Goal: Task Accomplishment & Management: Complete application form

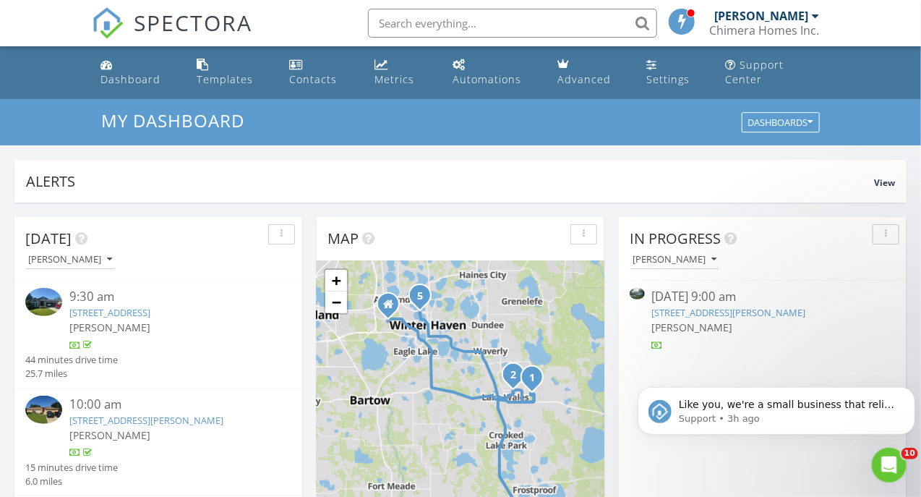
scroll to position [1339, 944]
click at [768, 31] on div "Chimera Homes Inc." at bounding box center [765, 30] width 110 height 14
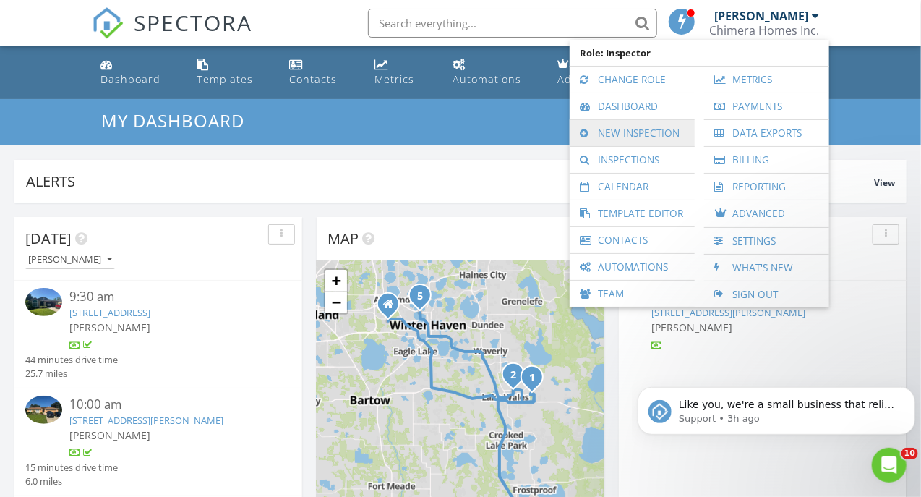
click at [629, 129] on link "New Inspection" at bounding box center [632, 133] width 111 height 26
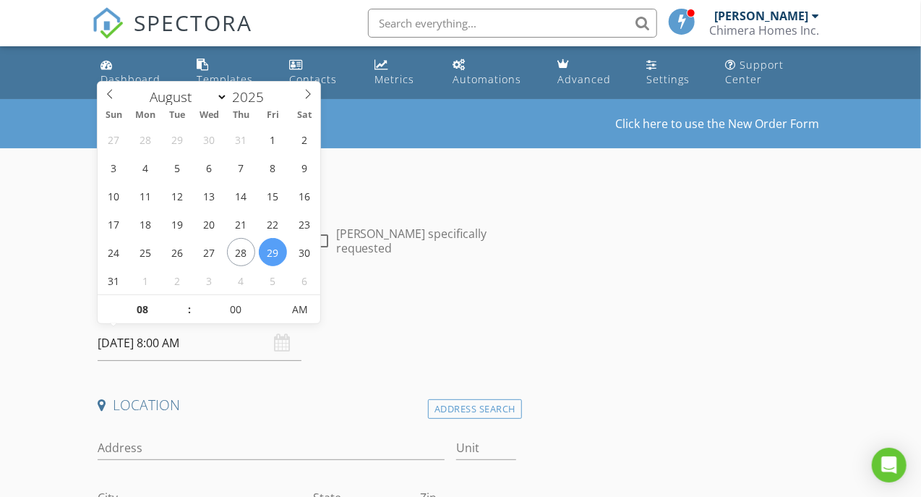
click at [176, 341] on input "[DATE] 8:00 AM" at bounding box center [199, 342] width 203 height 35
select select "8"
type input "[DATE] 8:00 AM"
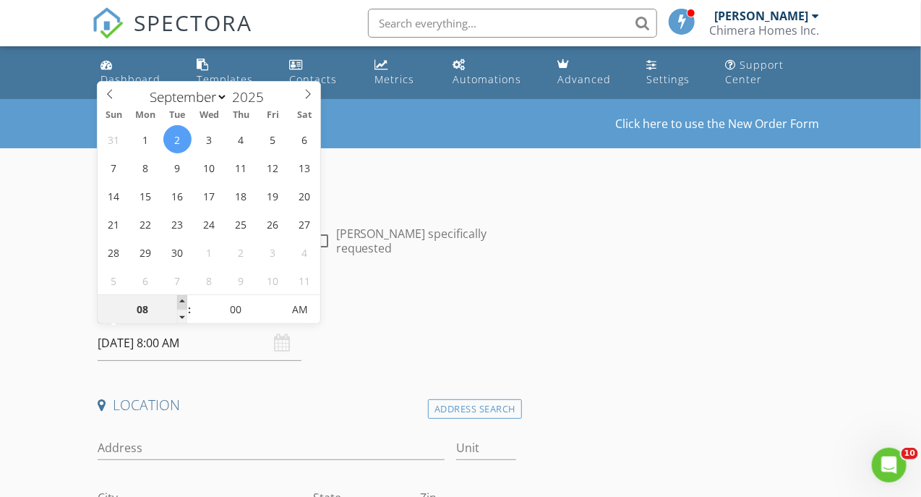
type input "09"
type input "[DATE] 9:00 AM"
click at [179, 305] on span at bounding box center [182, 302] width 10 height 14
type input "10"
type input "[DATE] 10:00 AM"
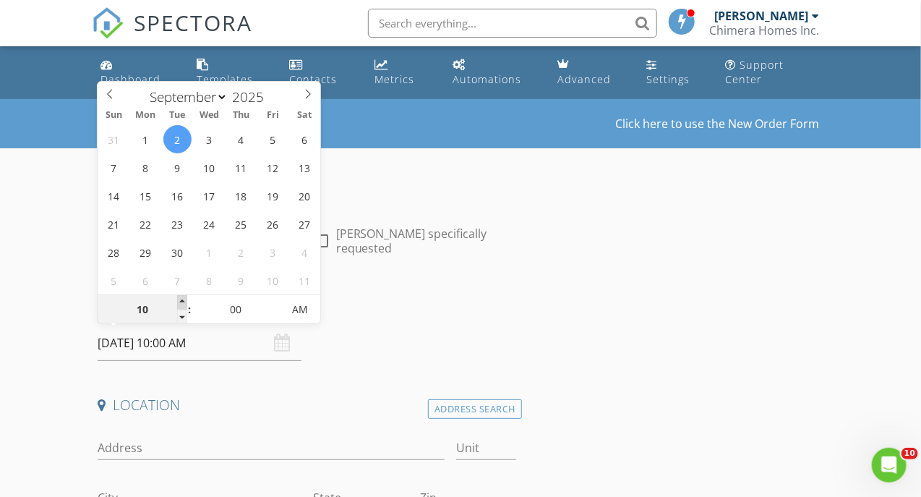
click at [179, 305] on span at bounding box center [182, 302] width 10 height 14
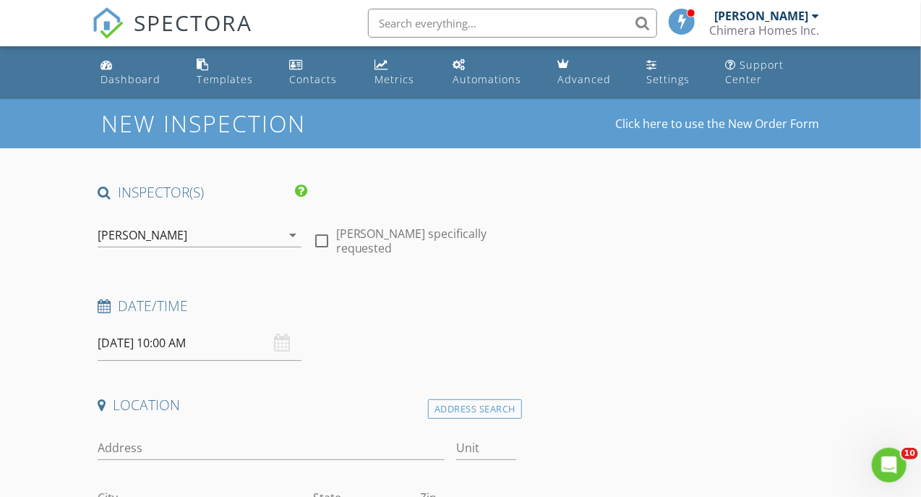
drag, startPoint x: 405, startPoint y: 340, endPoint x: 304, endPoint y: 372, distance: 105.7
click at [405, 341] on div "Date/Time 09/02/2025 10:00 AM" at bounding box center [307, 329] width 430 height 64
click at [176, 445] on input "Address" at bounding box center [271, 448] width 346 height 24
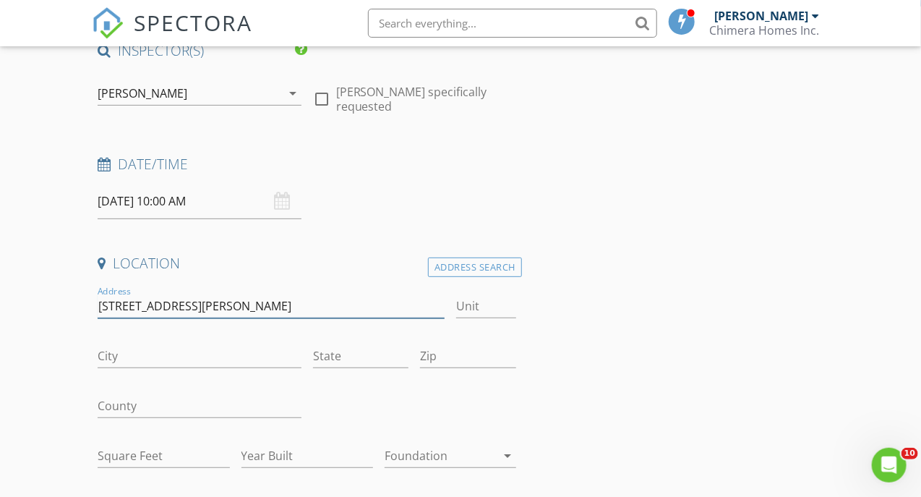
scroll to position [145, 0]
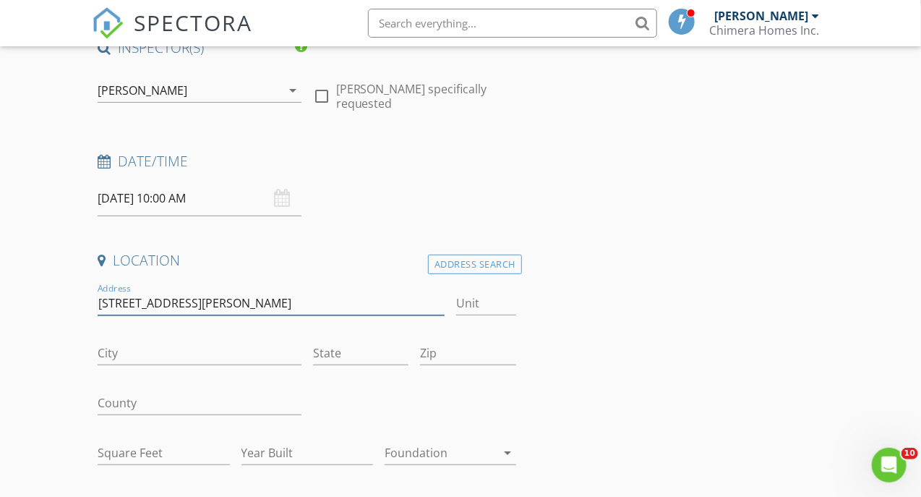
type input "[STREET_ADDRESS][PERSON_NAME]"
click at [442, 205] on div "Date/Time 09/02/2025 10:00 AM" at bounding box center [307, 184] width 430 height 64
click at [448, 260] on div "Address Search" at bounding box center [475, 265] width 94 height 20
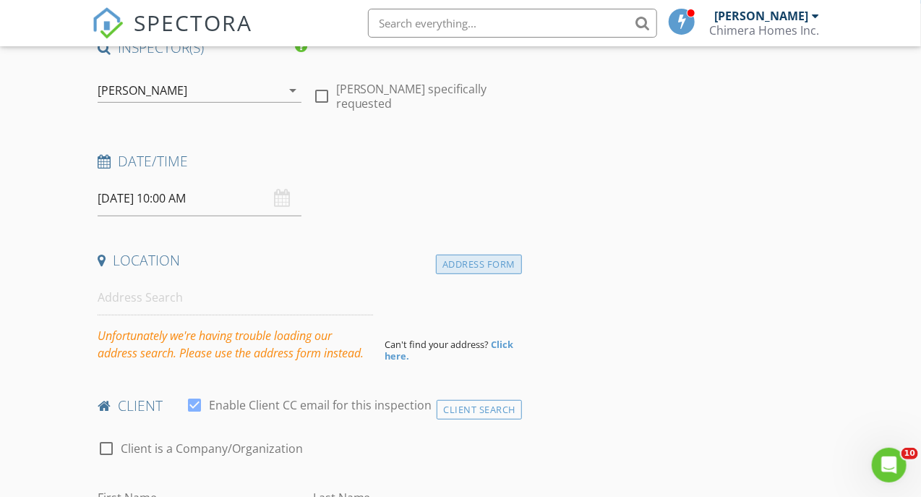
click at [469, 268] on div "Address Form" at bounding box center [479, 265] width 86 height 20
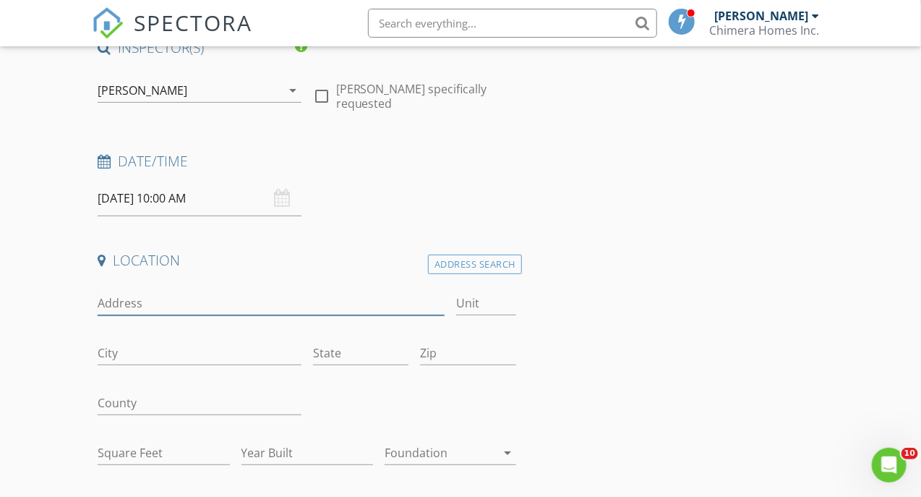
click at [221, 295] on input "Address" at bounding box center [271, 303] width 346 height 24
type input "[STREET_ADDRESS][PERSON_NAME]"
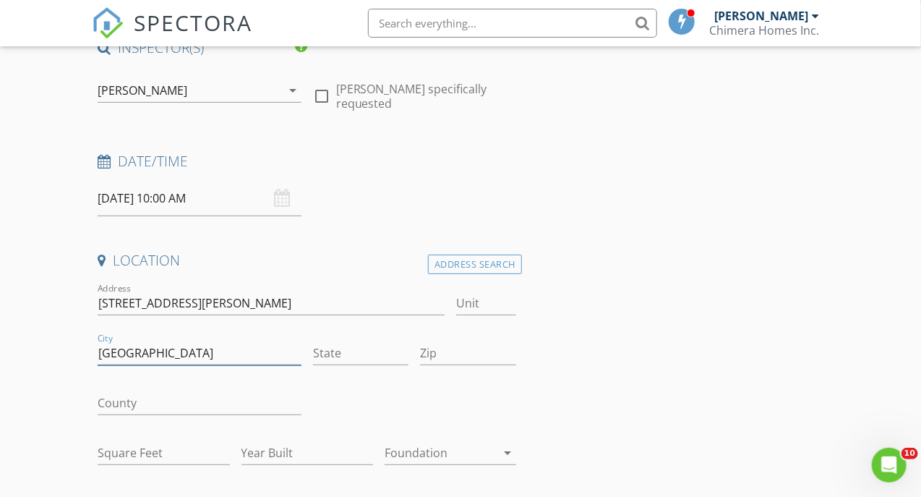
type input "[GEOGRAPHIC_DATA]"
type input "L"
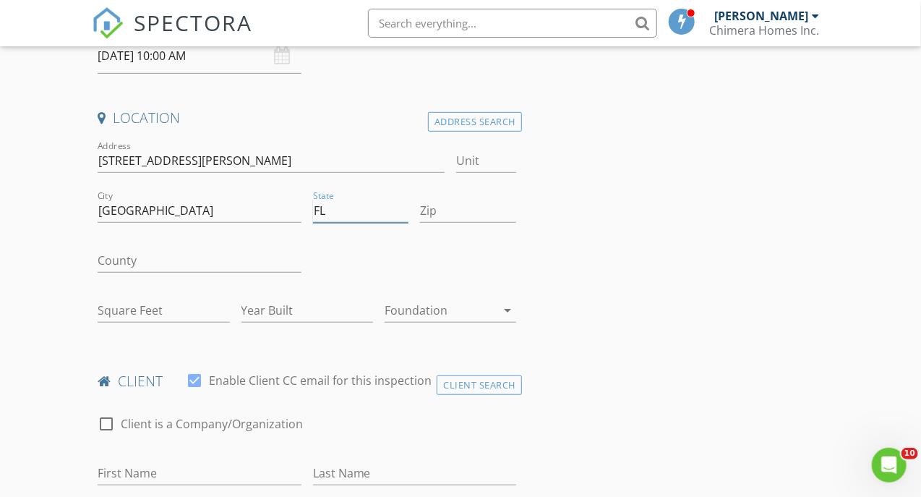
scroll to position [289, 0]
type input "FL"
click at [145, 260] on input "County" at bounding box center [199, 259] width 203 height 24
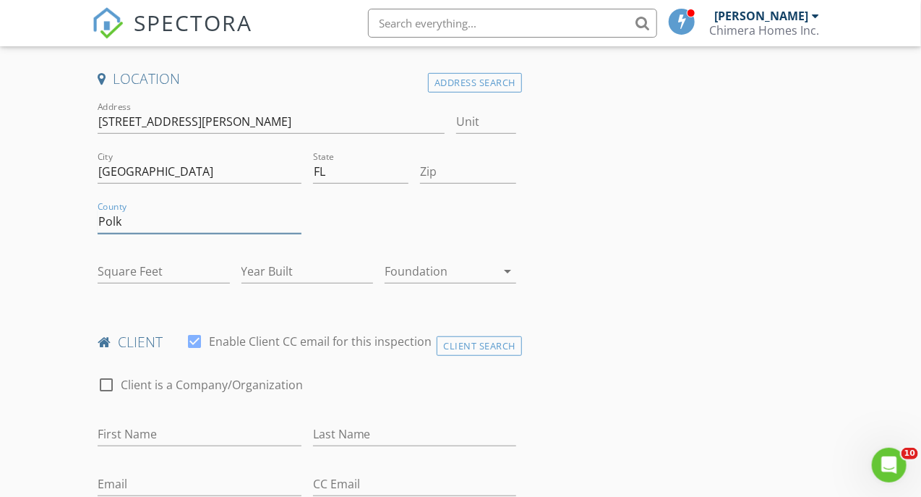
scroll to position [362, 0]
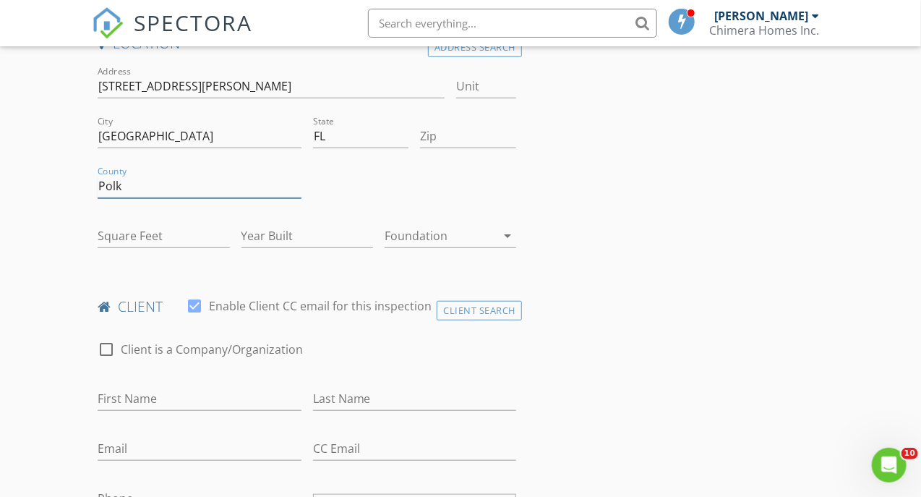
type input "Polk"
click at [162, 387] on input "First Name" at bounding box center [199, 399] width 203 height 24
type input "[PERSON_NAME]"
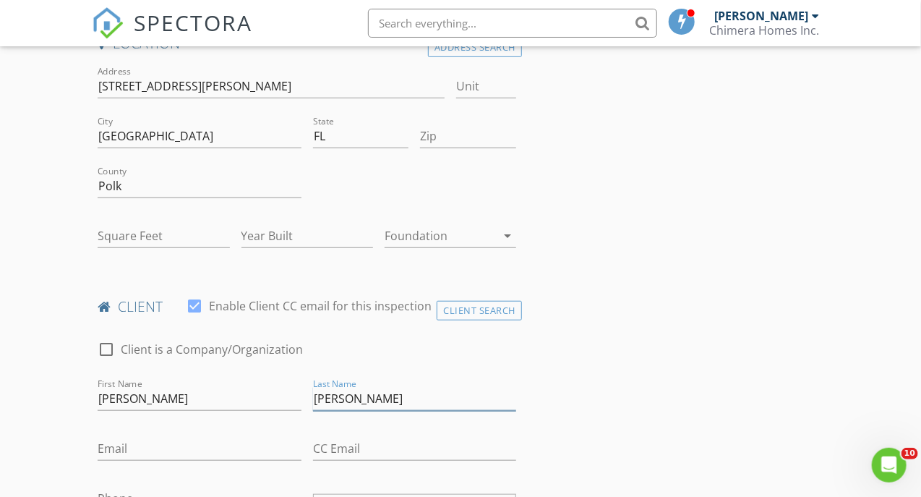
type input "[PERSON_NAME]"
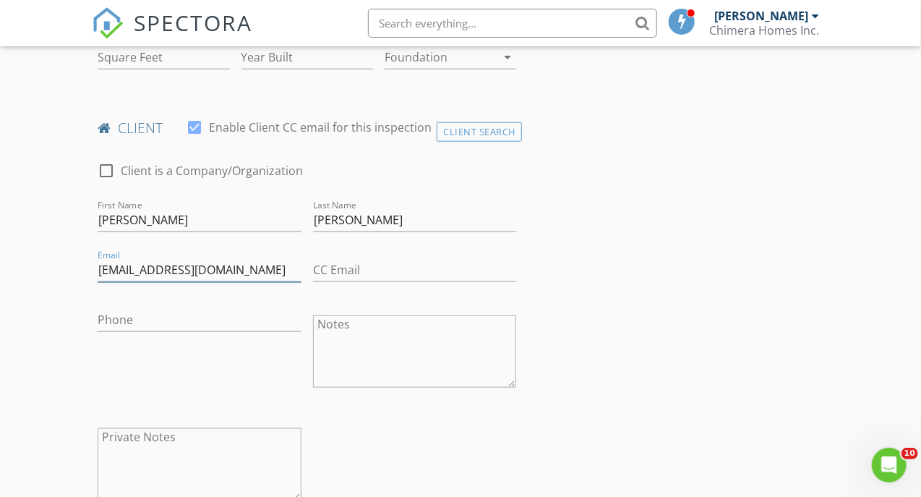
scroll to position [579, 0]
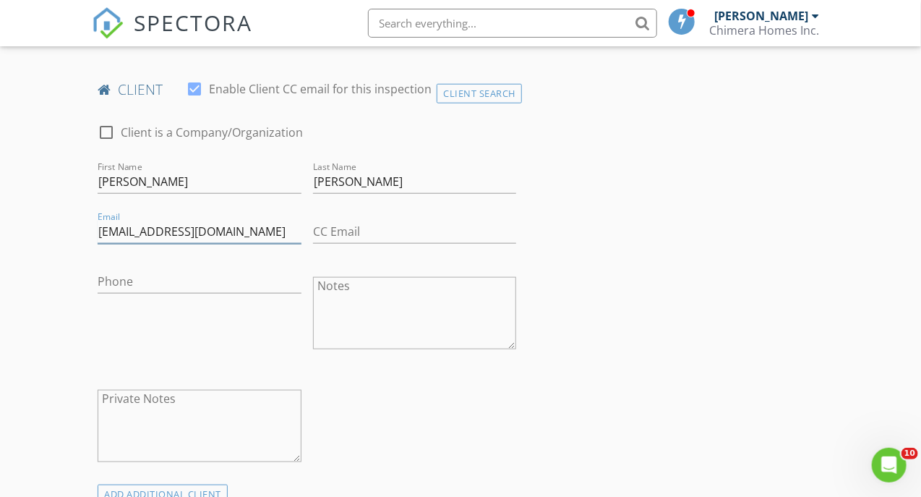
type input "[EMAIL_ADDRESS][DOMAIN_NAME]"
click at [176, 268] on div "Phone" at bounding box center [199, 284] width 203 height 47
click at [176, 280] on input "Phone" at bounding box center [199, 282] width 203 height 24
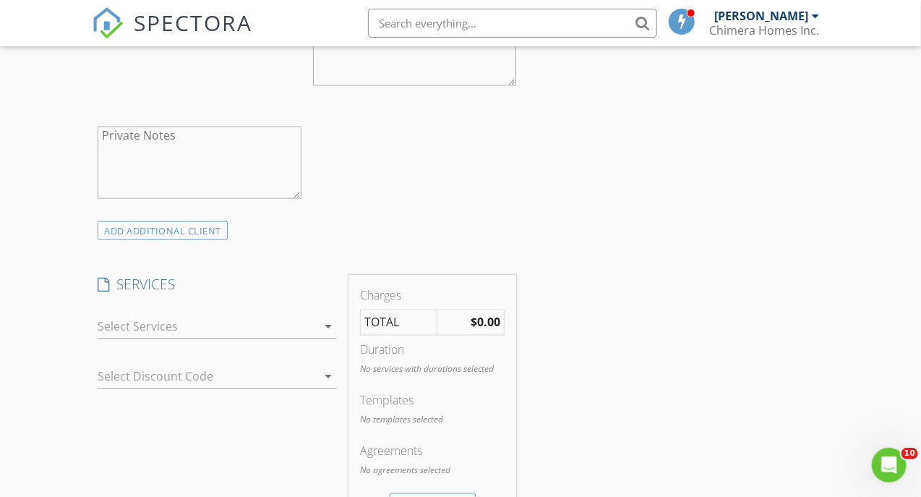
scroll to position [868, 0]
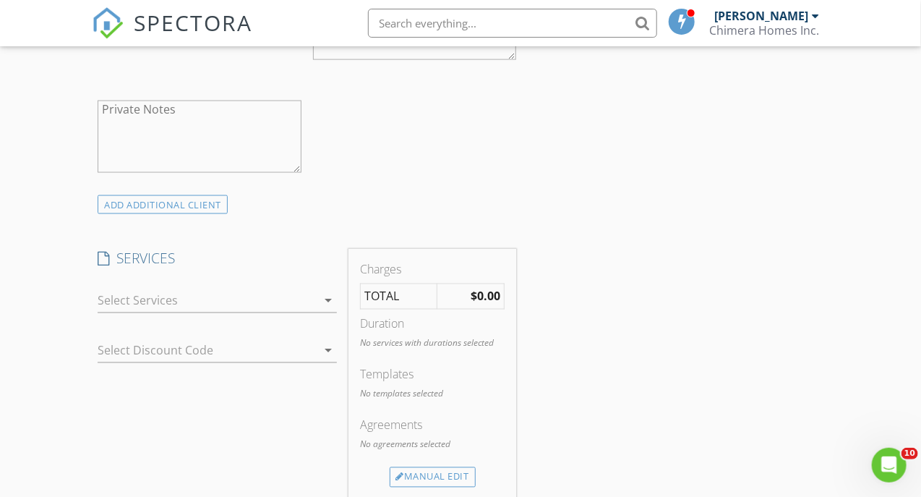
type input "[PHONE_NUMBER]"
click at [199, 305] on div at bounding box center [207, 300] width 219 height 23
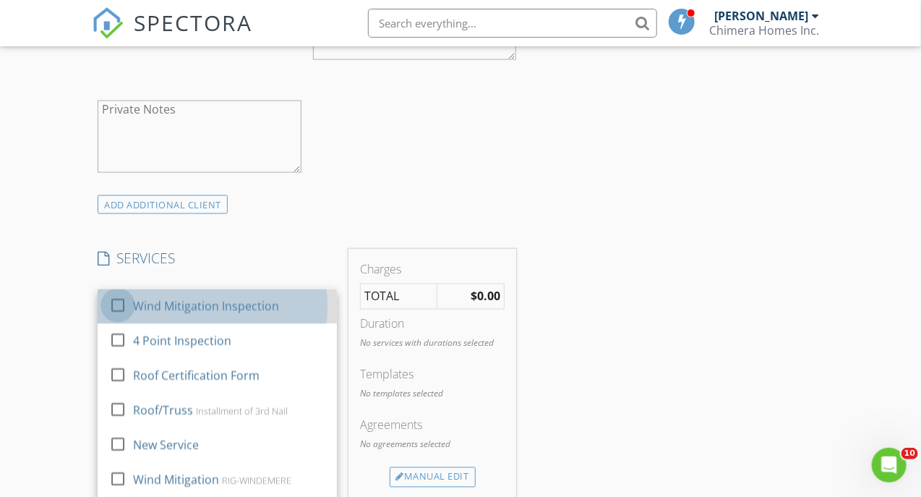
click at [114, 305] on div at bounding box center [118, 306] width 25 height 25
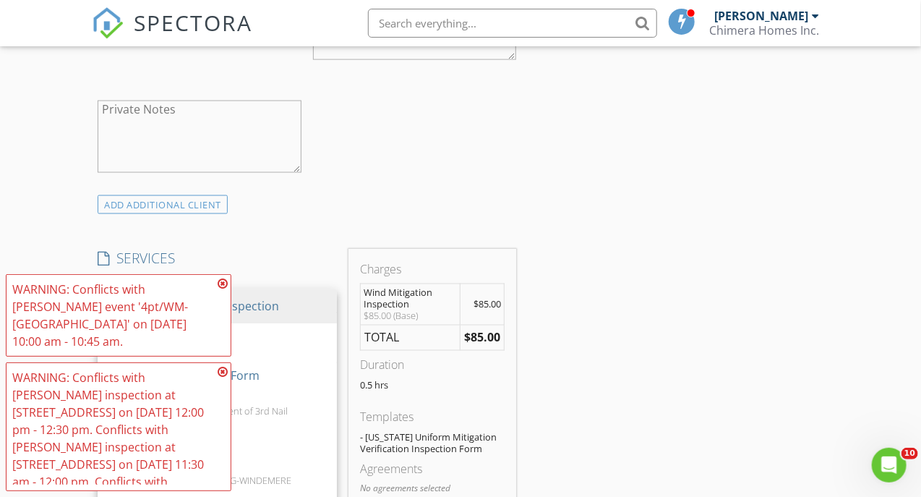
click at [114, 333] on div "WARNING: Conflicts with Josh Whittenton's event '4pt/WM- Babson Park' on 09/02/…" at bounding box center [112, 315] width 201 height 69
click at [264, 236] on div "INSPECTOR(S) check_box Josh Whittenton PRIMARY Josh Whittenton arrow_drop_down …" at bounding box center [307, 414] width 430 height 2198
click at [225, 286] on icon at bounding box center [223, 284] width 10 height 12
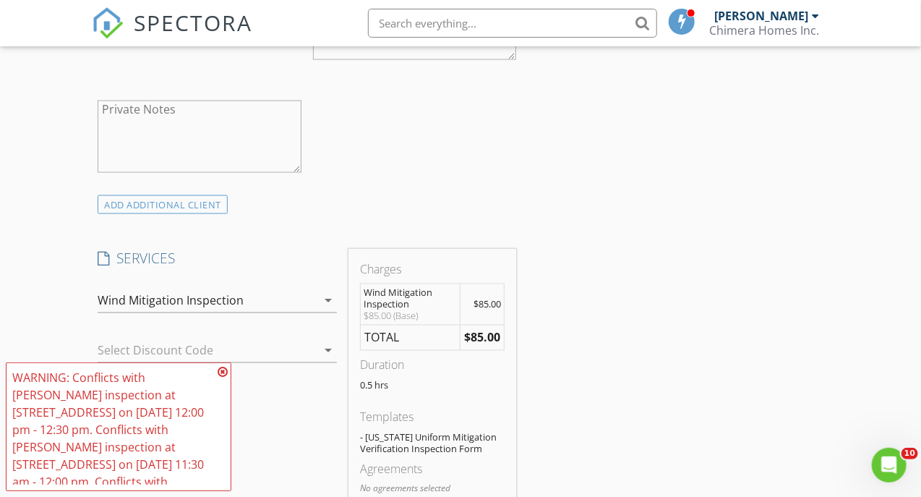
click at [230, 302] on div "Wind Mitigation Inspection" at bounding box center [171, 300] width 146 height 13
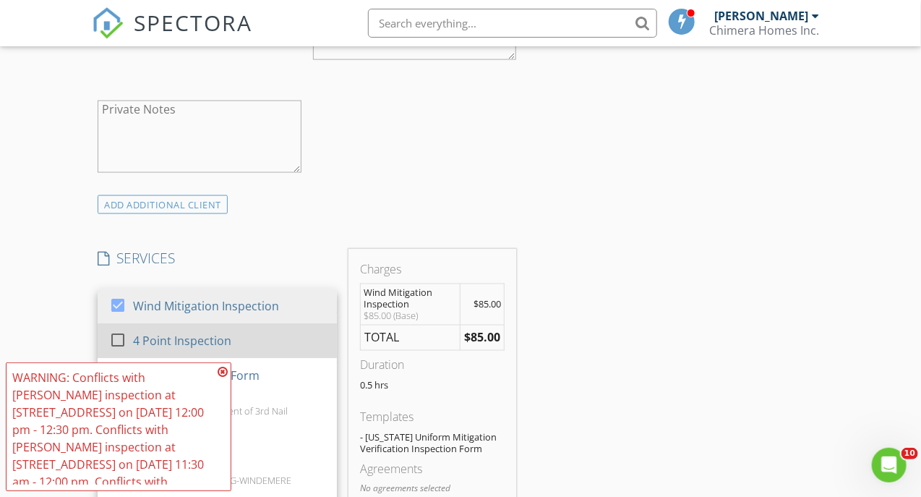
click at [121, 339] on div at bounding box center [118, 340] width 25 height 25
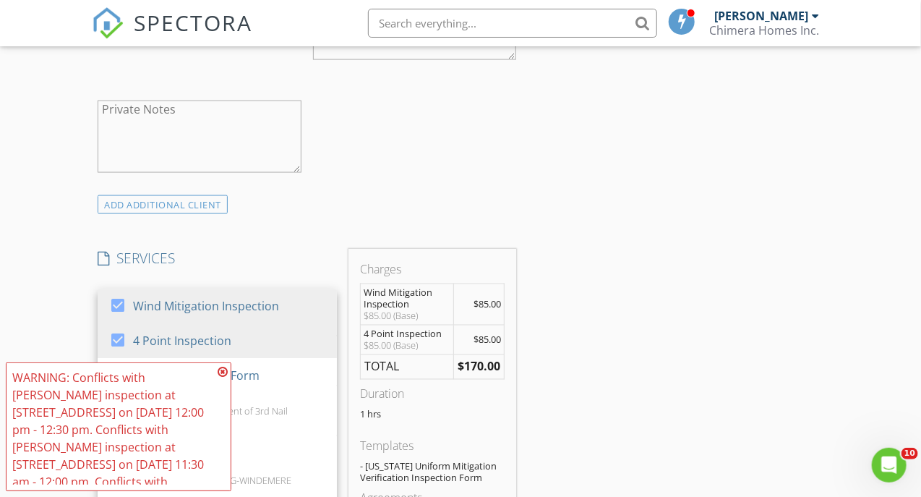
click at [220, 372] on icon at bounding box center [223, 372] width 10 height 12
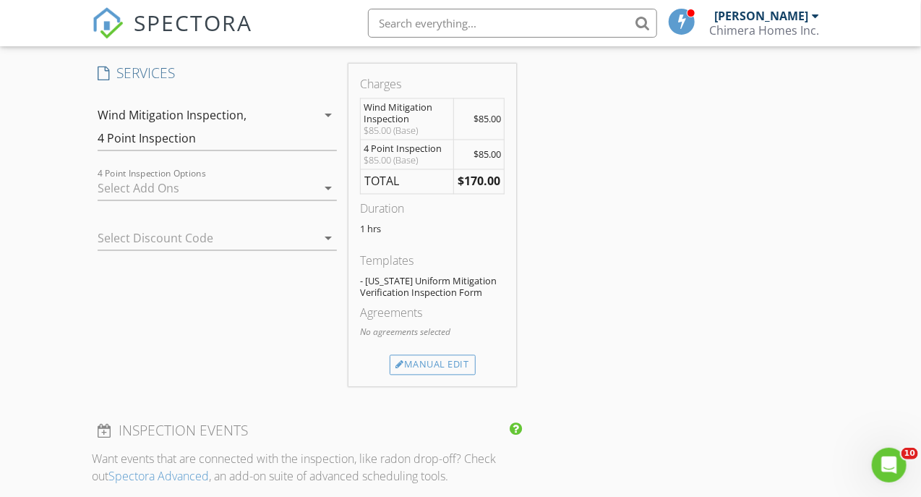
scroll to position [1085, 0]
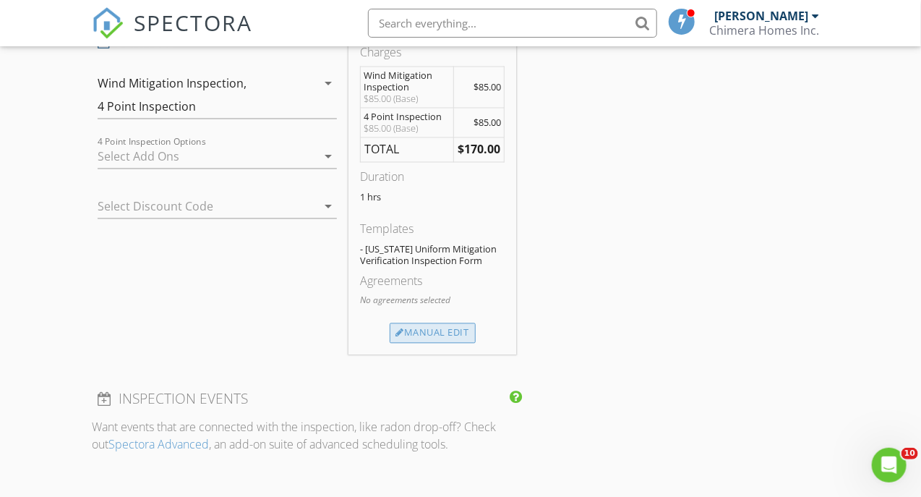
click at [420, 325] on div "Manual Edit" at bounding box center [433, 333] width 86 height 20
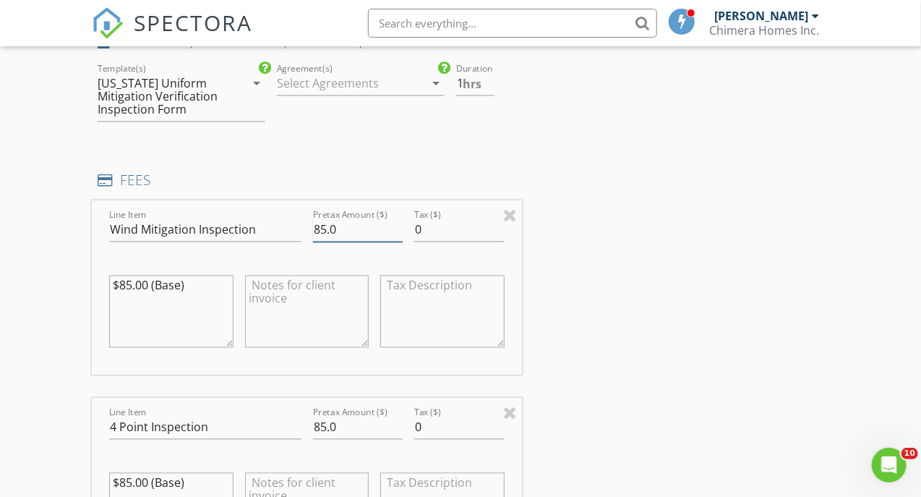
click at [336, 236] on input "85.0" at bounding box center [358, 230] width 90 height 24
drag, startPoint x: 336, startPoint y: 236, endPoint x: 292, endPoint y: 236, distance: 43.4
click at [318, 236] on input "85.0" at bounding box center [358, 230] width 90 height 24
type input "8"
type input "Wind Mitigation Inspection"
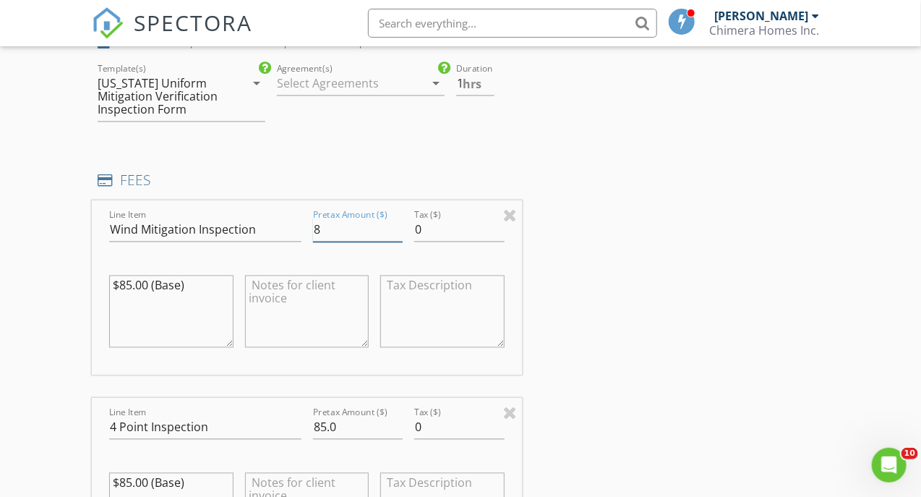
click at [327, 224] on input "8" at bounding box center [358, 230] width 90 height 24
type input "75.0"
click at [344, 427] on input "85.0" at bounding box center [358, 428] width 90 height 24
drag, startPoint x: 344, startPoint y: 427, endPoint x: 313, endPoint y: 430, distance: 31.2
click at [313, 430] on input "85.0" at bounding box center [358, 428] width 90 height 24
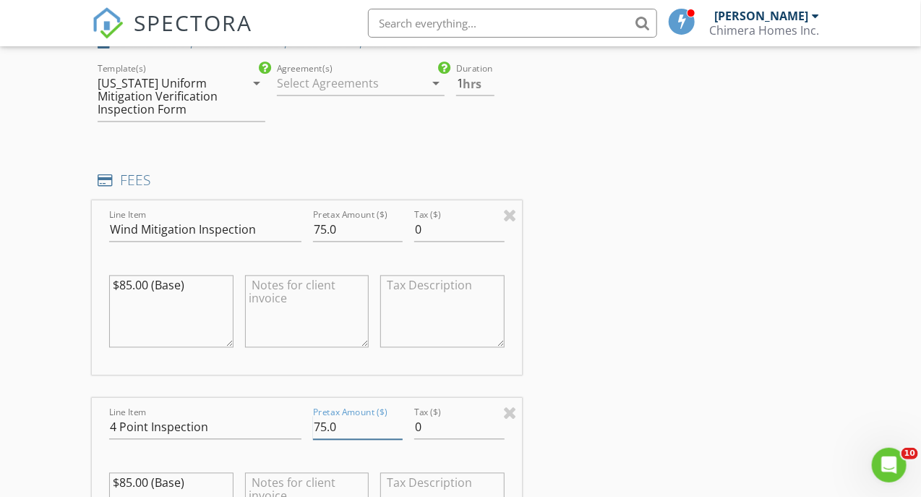
type input "75.0"
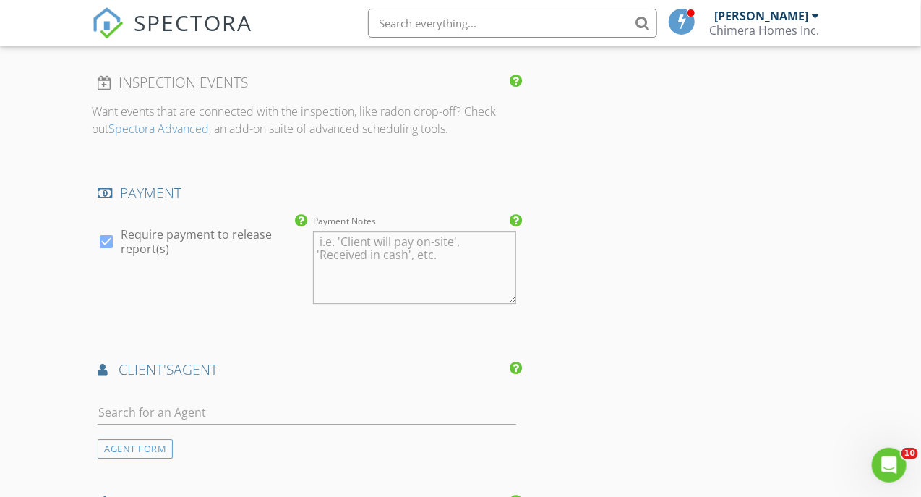
scroll to position [1736, 0]
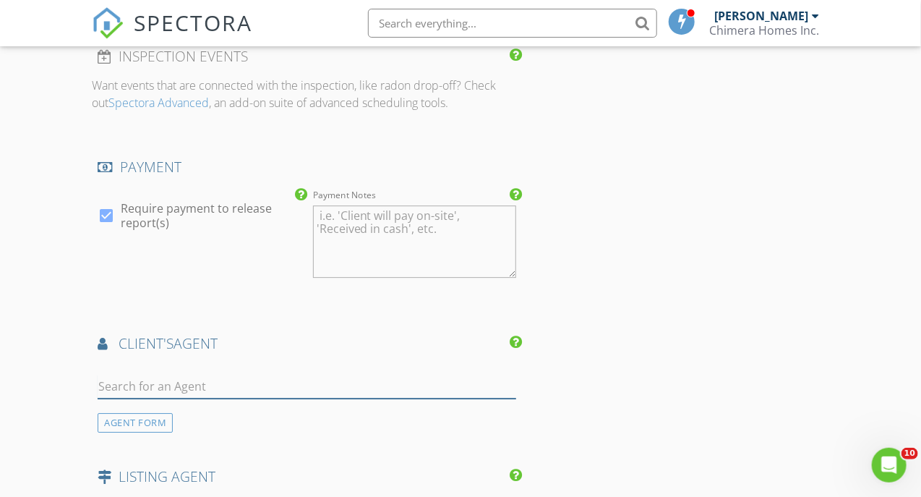
click at [191, 375] on input "text" at bounding box center [307, 387] width 419 height 24
type input "j"
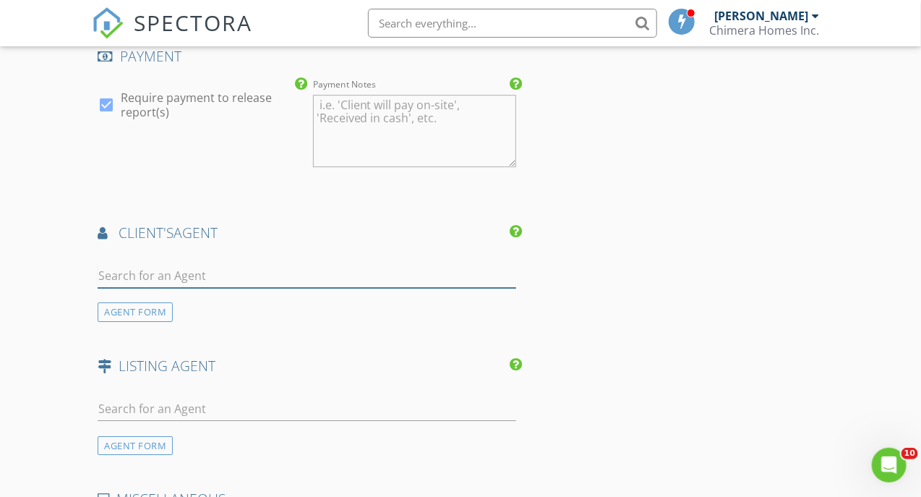
scroll to position [1880, 0]
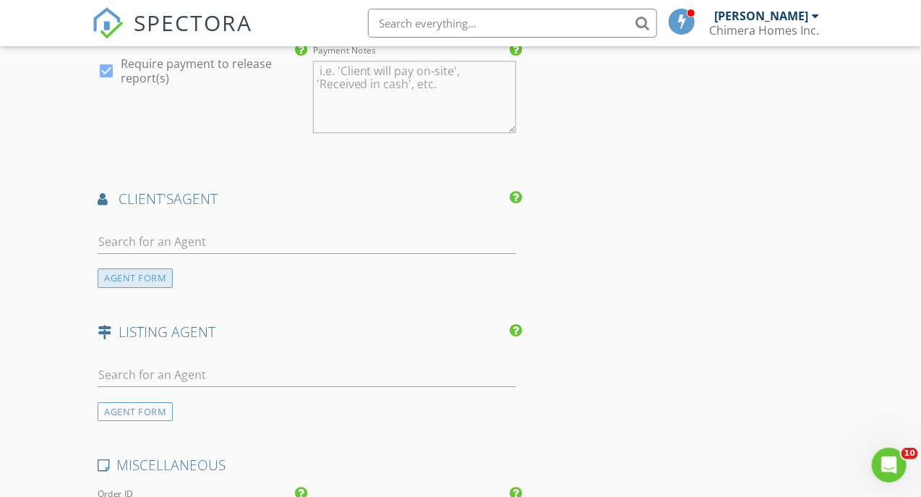
click at [135, 277] on div "AGENT FORM" at bounding box center [135, 278] width 75 height 20
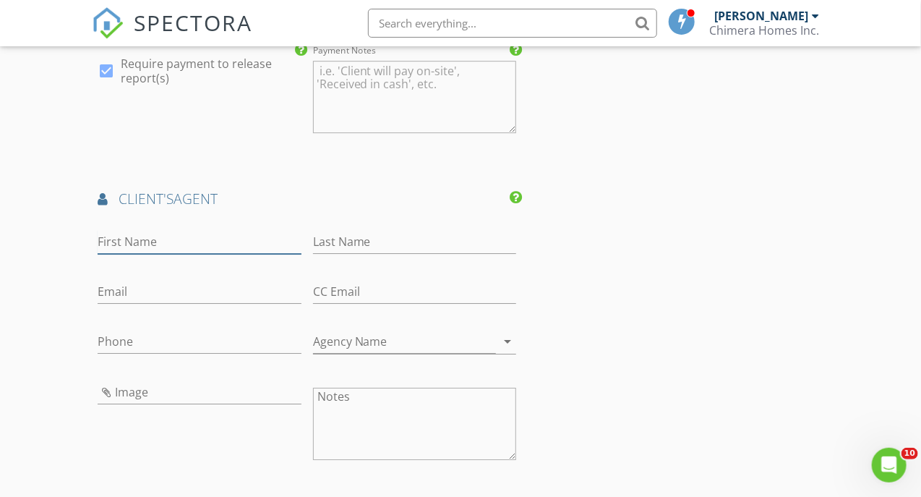
click at [121, 243] on input "First Name" at bounding box center [199, 242] width 203 height 24
type input "Jeff"
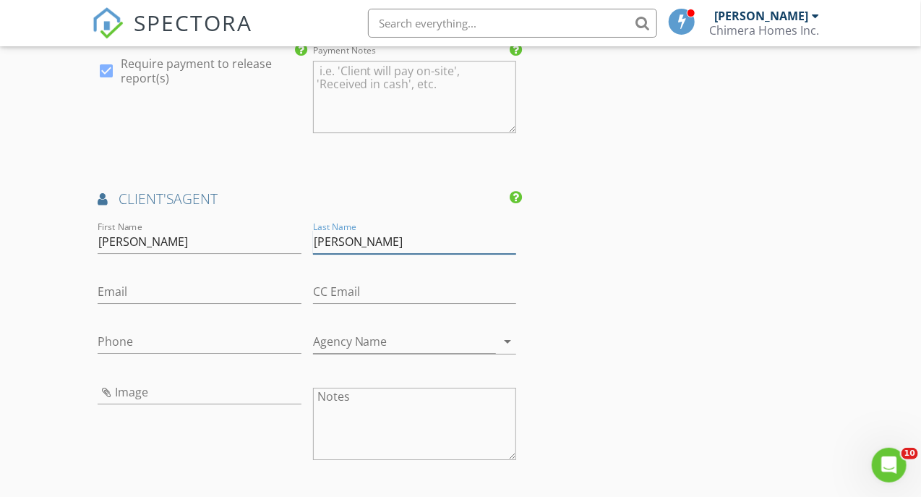
type input "Sumner"
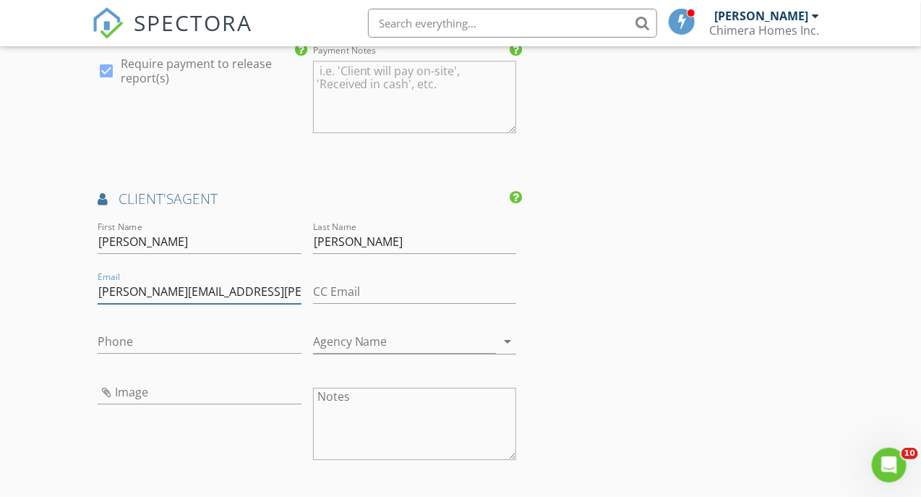
type input "jeff.sumner@ffbic.com"
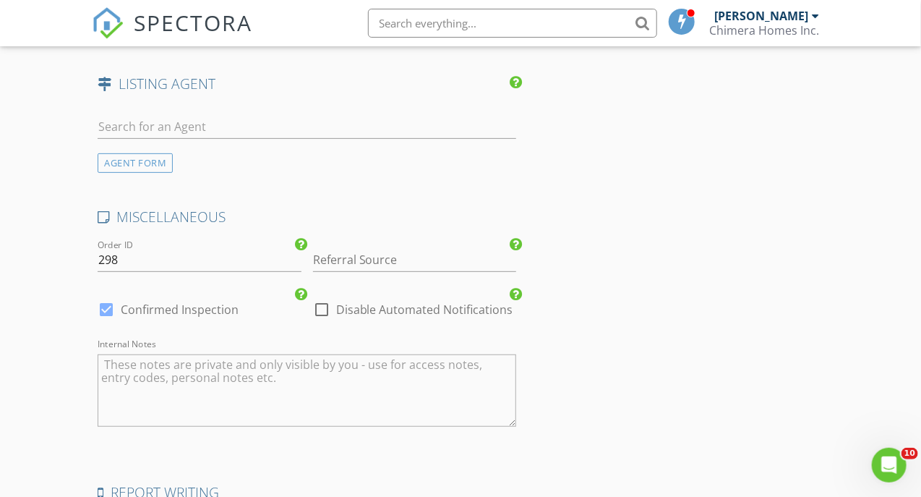
scroll to position [2459, 0]
click at [216, 362] on textarea "Internal Notes" at bounding box center [307, 387] width 419 height 72
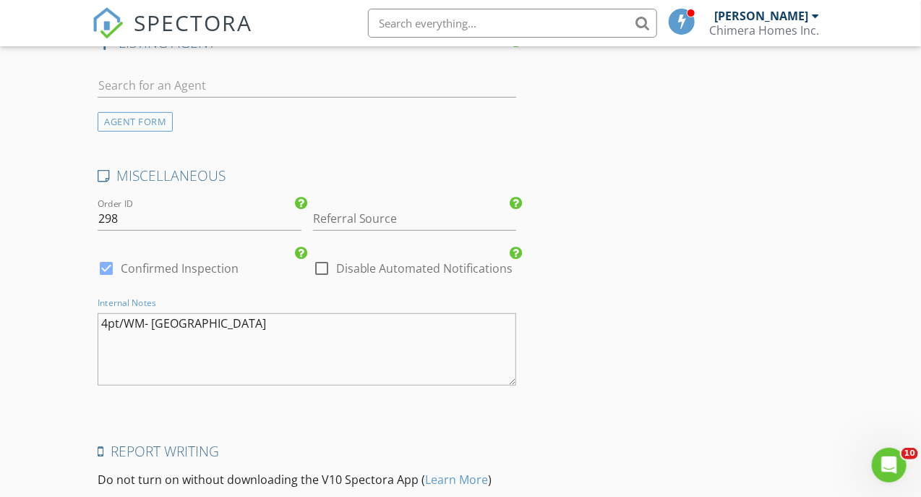
scroll to position [2531, 0]
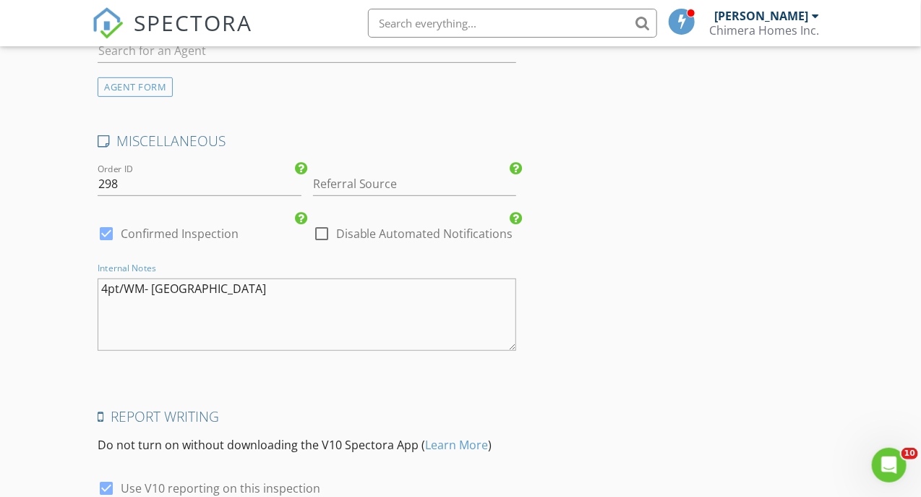
type textarea "4pt/WM- Babson Park"
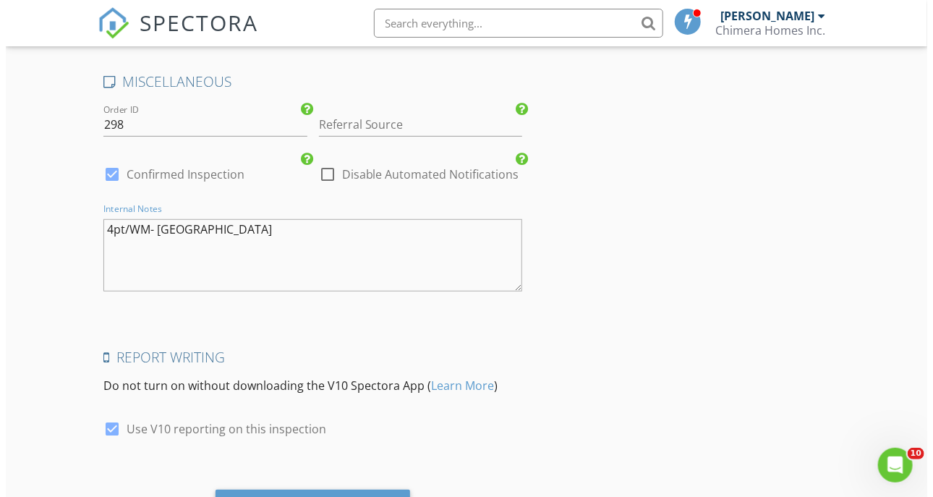
scroll to position [2663, 0]
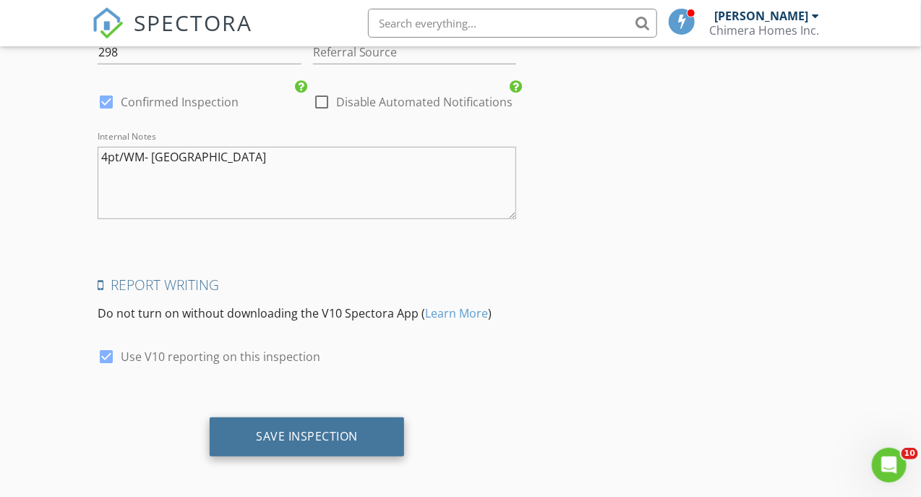
click at [300, 429] on div "Save Inspection" at bounding box center [307, 436] width 102 height 14
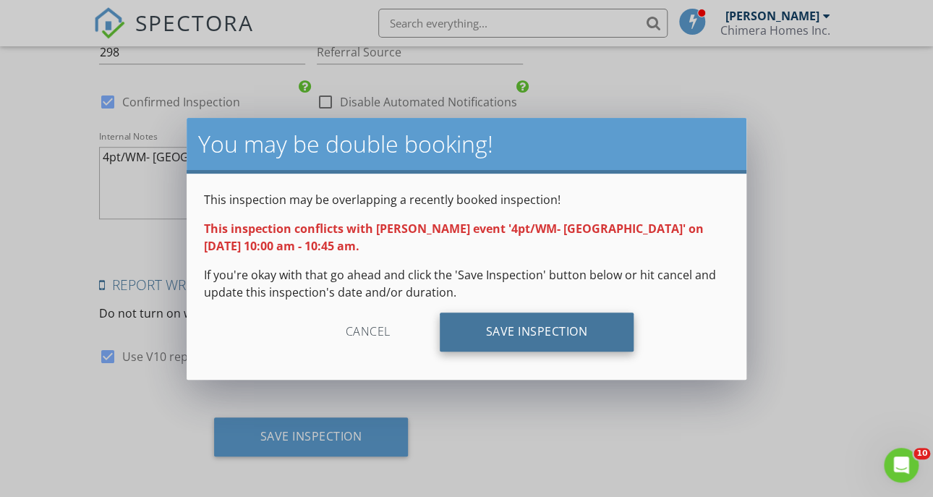
click at [512, 333] on div "Save Inspection" at bounding box center [537, 331] width 195 height 39
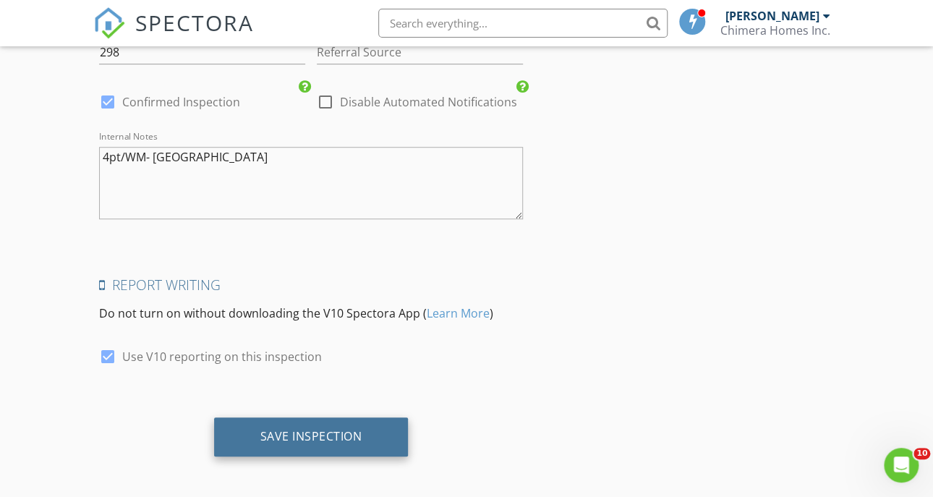
click at [293, 429] on div "Save Inspection" at bounding box center [311, 436] width 102 height 14
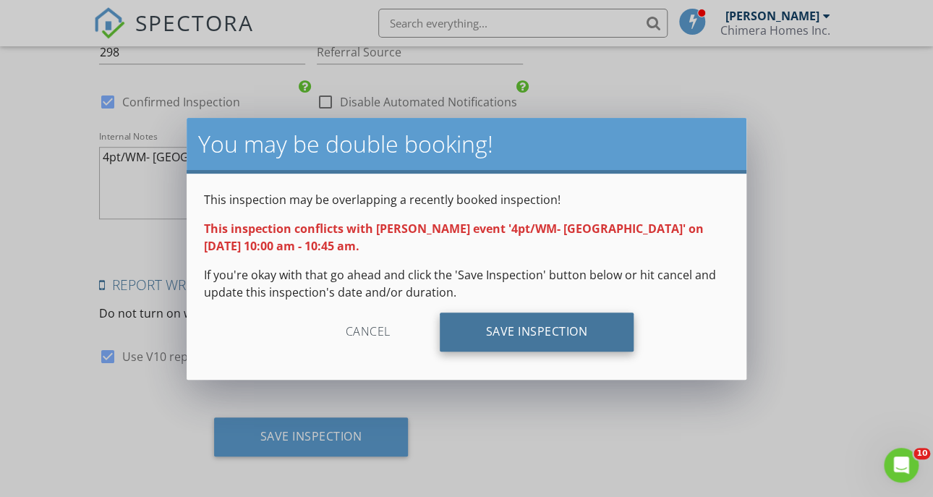
click at [469, 335] on div "Save Inspection" at bounding box center [537, 331] width 195 height 39
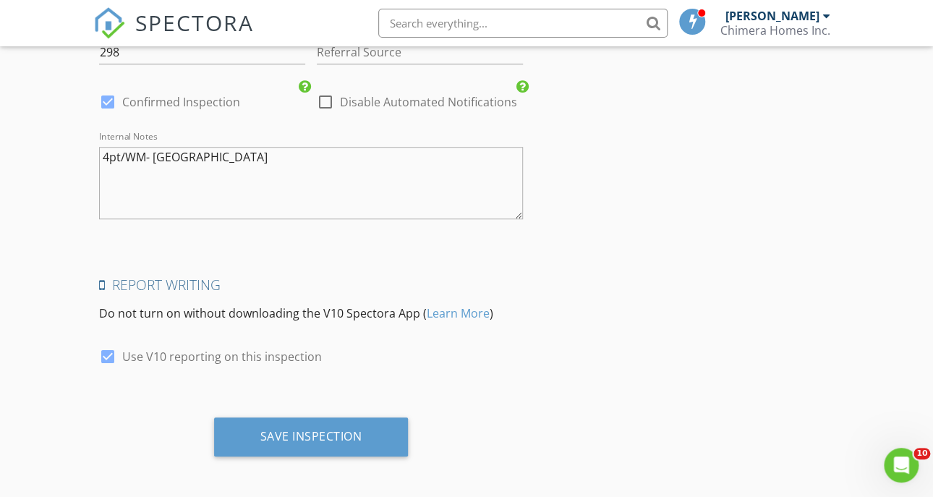
drag, startPoint x: 329, startPoint y: 236, endPoint x: 333, endPoint y: 303, distance: 66.6
drag, startPoint x: 297, startPoint y: 129, endPoint x: 297, endPoint y: 216, distance: 86.8
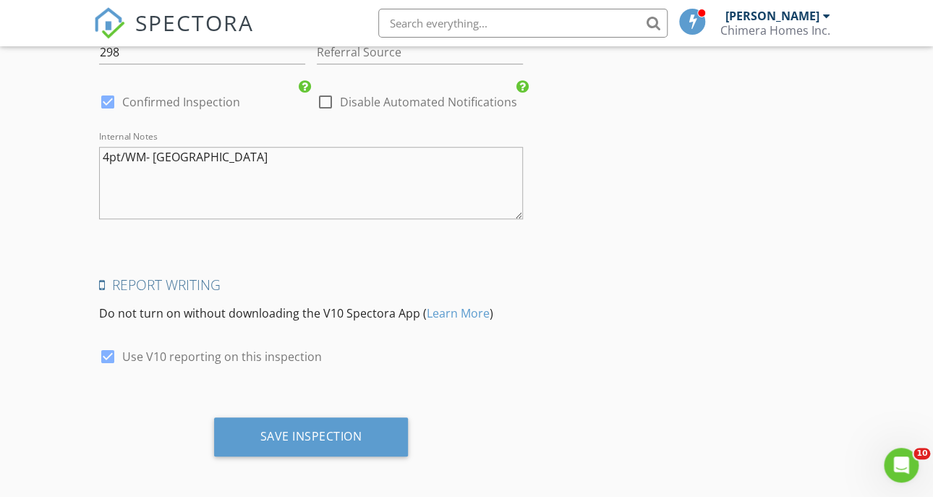
click at [297, 216] on div "Internal Notes 4pt/WM- Babson Park" at bounding box center [311, 186] width 424 height 110
drag, startPoint x: 313, startPoint y: 170, endPoint x: 276, endPoint y: 97, distance: 81.8
click at [276, 97] on div "check_box Confirmed Inspection" at bounding box center [202, 109] width 206 height 38
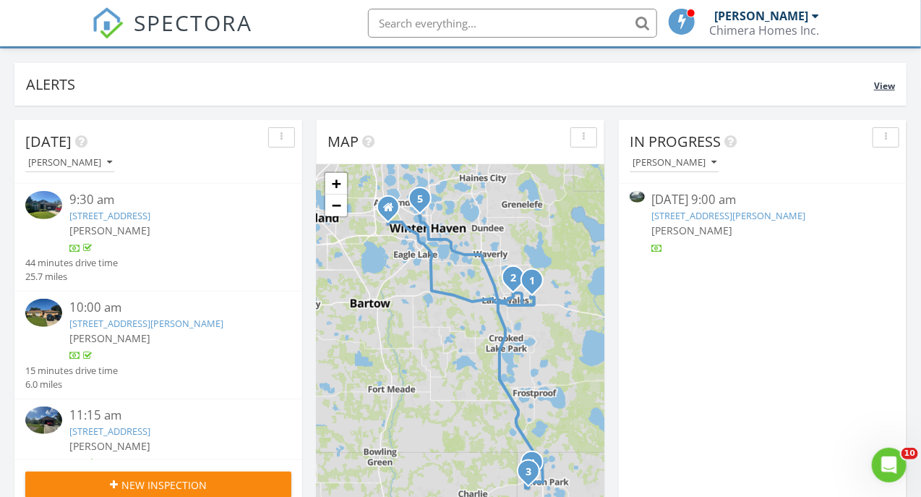
scroll to position [72, 0]
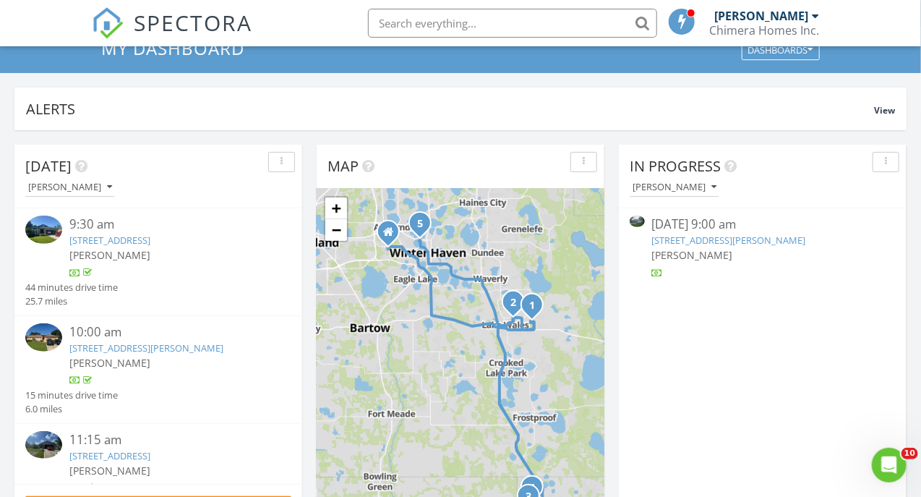
click at [731, 25] on div "Chimera Homes Inc." at bounding box center [765, 30] width 110 height 14
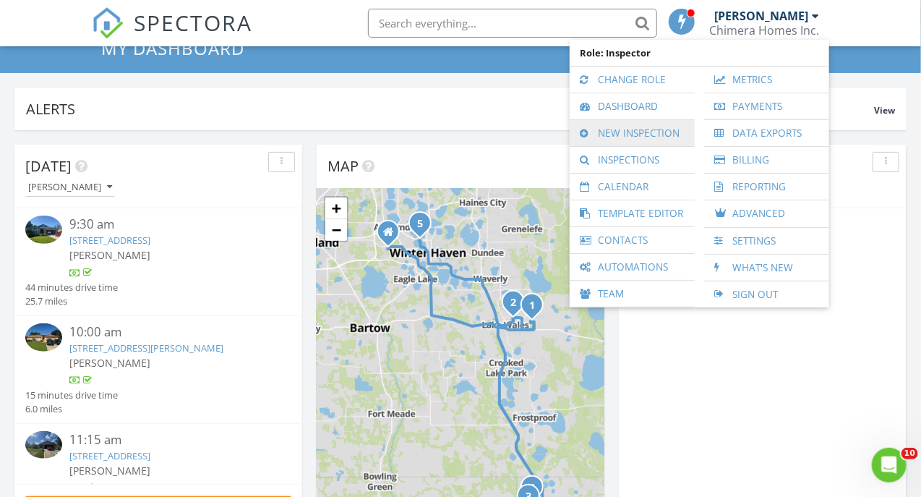
click at [645, 135] on link "New Inspection" at bounding box center [632, 133] width 111 height 26
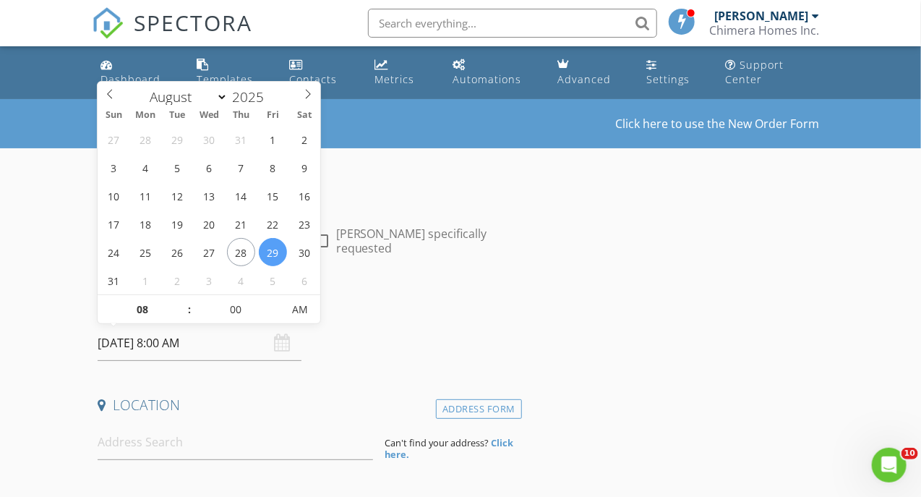
click at [218, 343] on input "[DATE] 8:00 AM" at bounding box center [199, 342] width 203 height 35
select select "8"
type input "[DATE] 8:00 AM"
type input "09"
type input "[DATE] 9:00 AM"
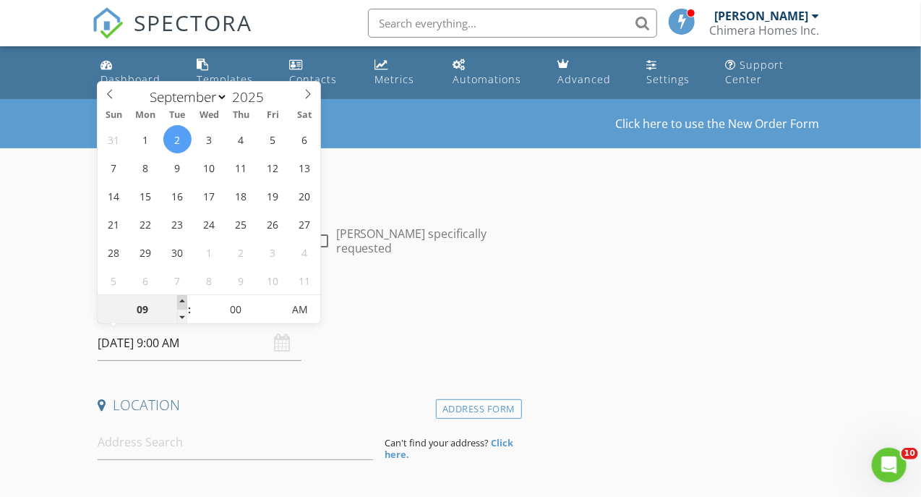
click at [182, 304] on span at bounding box center [182, 302] width 10 height 14
type input "10"
type input "[DATE] 10:00 AM"
click at [182, 304] on span at bounding box center [182, 302] width 10 height 14
click at [218, 437] on input at bounding box center [235, 442] width 275 height 35
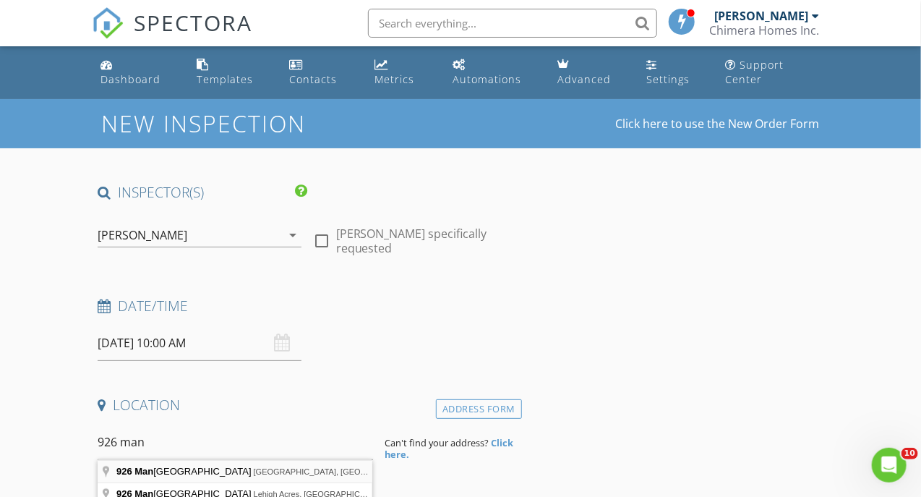
type input "926 Mangham Road, Babson Park, FL, USA"
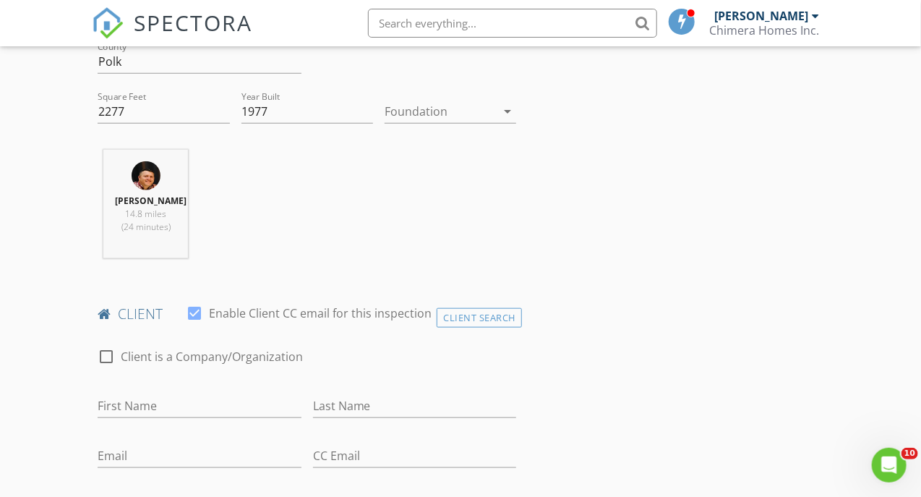
scroll to position [579, 0]
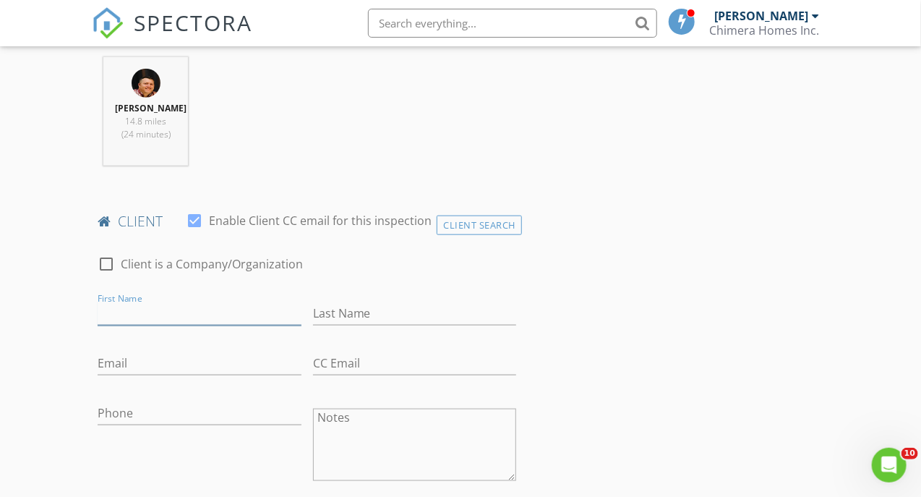
click at [174, 325] on input "First Name" at bounding box center [199, 314] width 203 height 24
type input "[PERSON_NAME]"
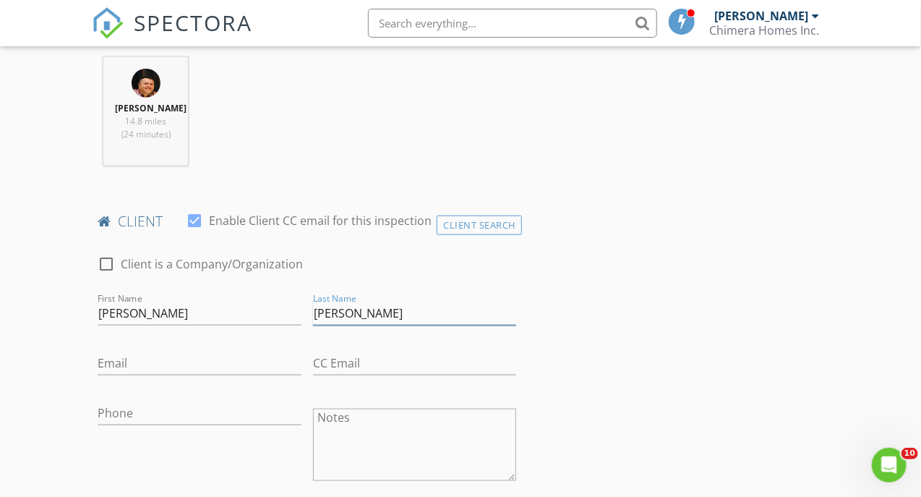
type input "[PERSON_NAME]"
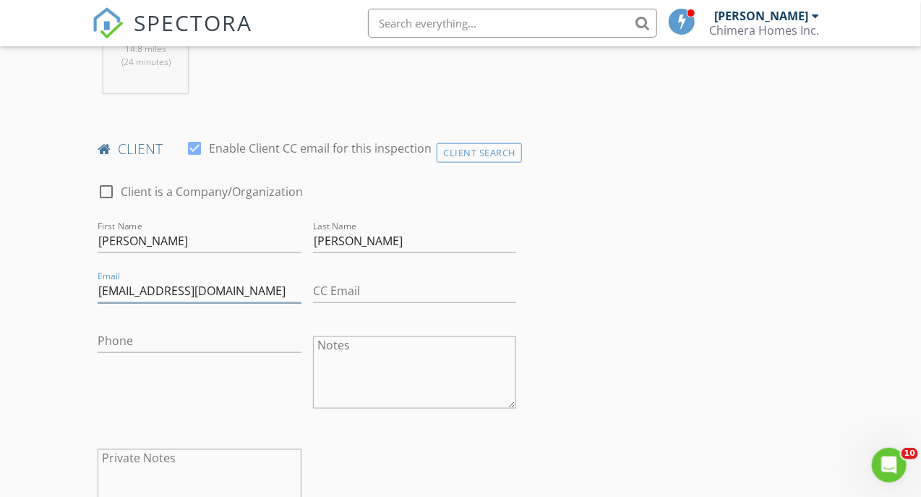
type input "[EMAIL_ADDRESS][DOMAIN_NAME]"
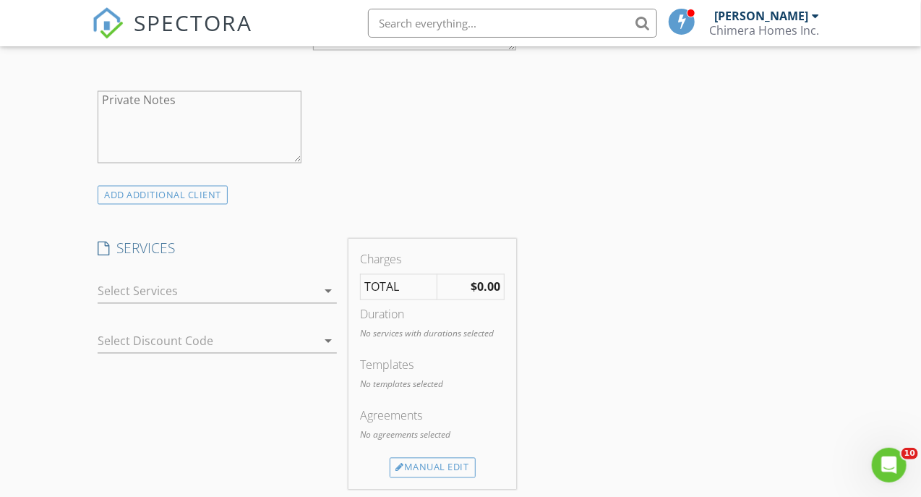
scroll to position [1012, 0]
type input "[PHONE_NUMBER]"
click at [177, 297] on div at bounding box center [207, 287] width 219 height 23
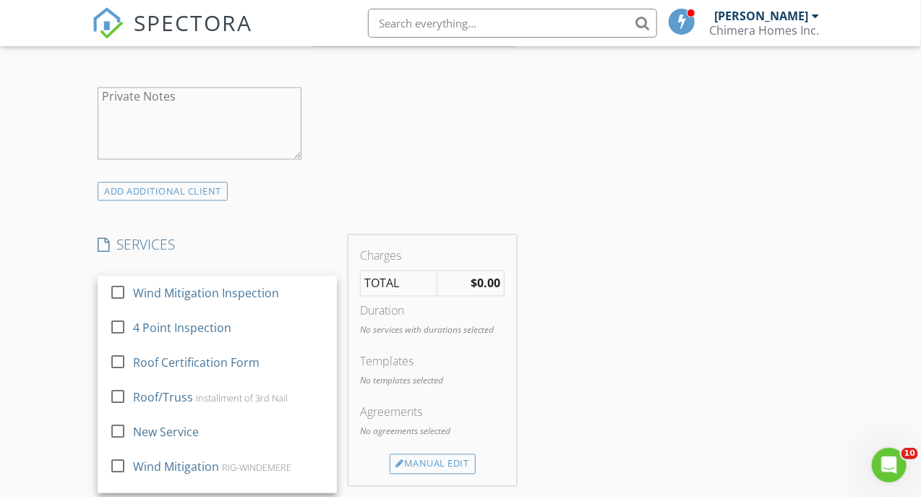
click at [177, 297] on div "Wind Mitigation Inspection" at bounding box center [206, 293] width 146 height 17
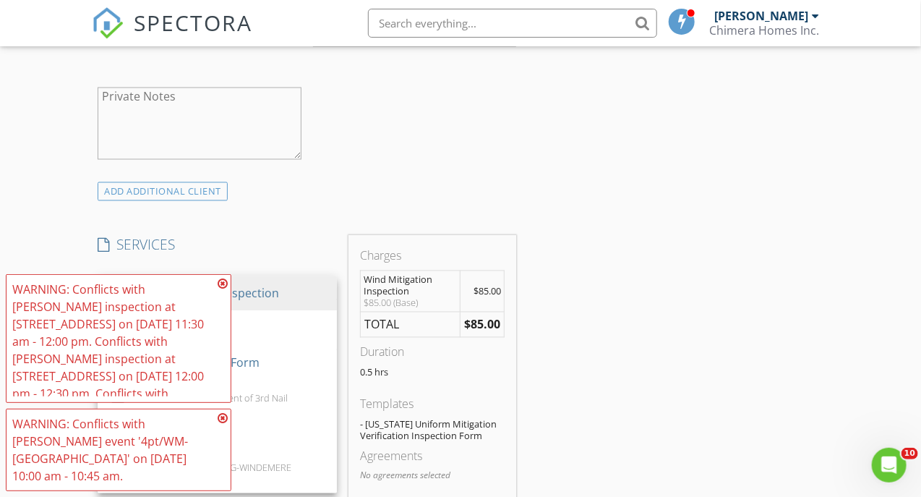
click at [172, 325] on div "WARNING: Conflicts with Josh Whittenton's inspection at 1129 N Lakeshore Blvd o…" at bounding box center [118, 339] width 213 height 116
click at [249, 299] on div "Wind Mitigation Inspection" at bounding box center [207, 287] width 219 height 23
click at [220, 280] on icon at bounding box center [223, 284] width 10 height 12
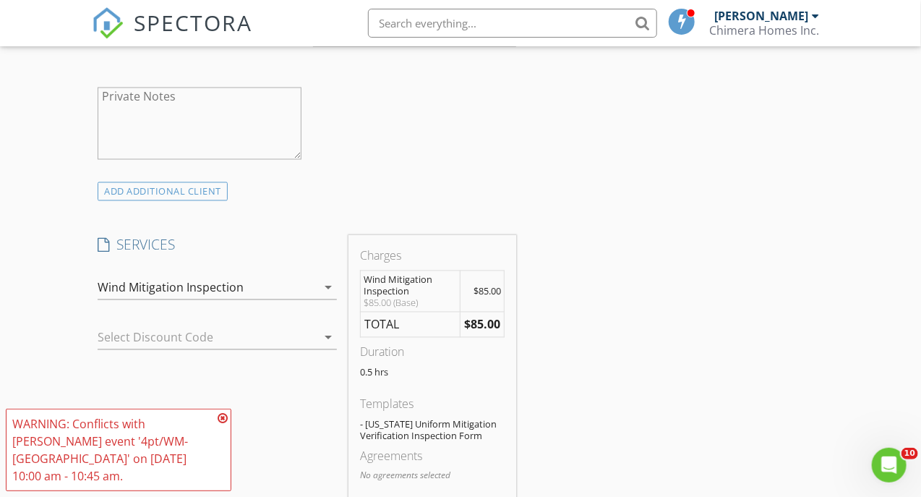
click at [221, 294] on div "Wind Mitigation Inspection" at bounding box center [171, 287] width 146 height 13
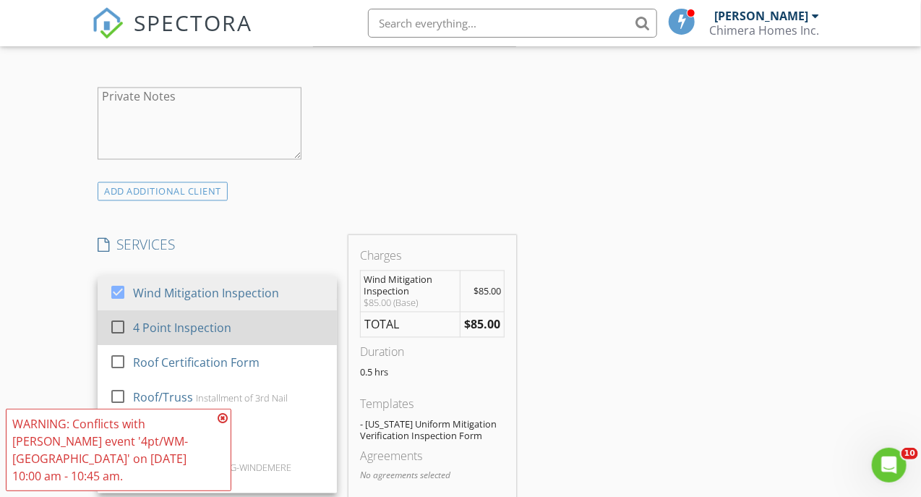
click at [216, 332] on div "4 Point Inspection" at bounding box center [182, 328] width 98 height 17
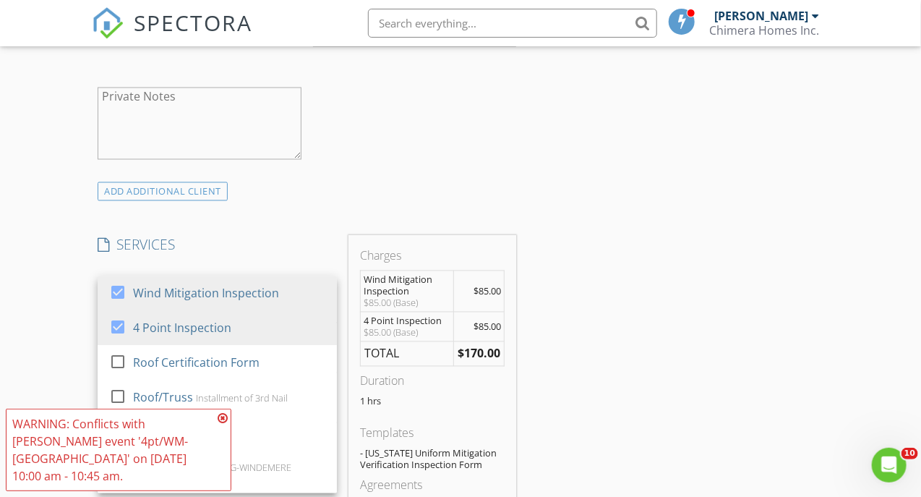
click at [225, 416] on icon at bounding box center [223, 418] width 10 height 12
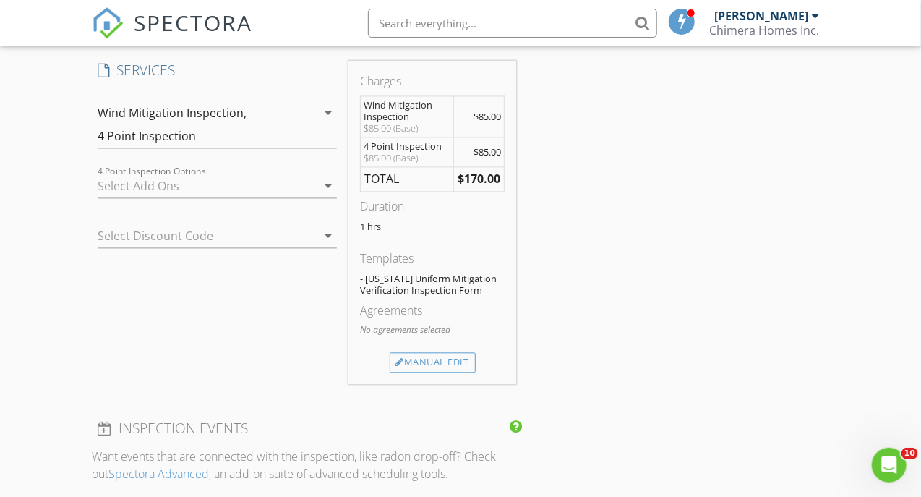
scroll to position [1229, 0]
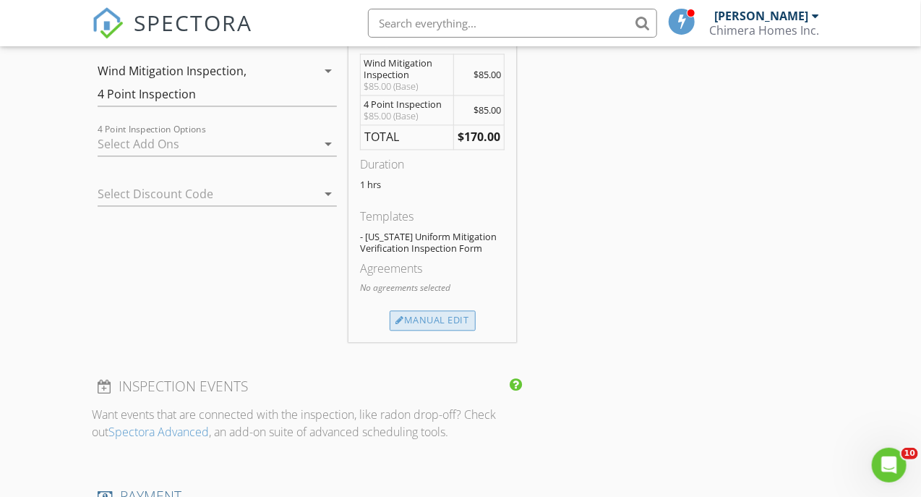
click at [399, 325] on div at bounding box center [400, 320] width 9 height 9
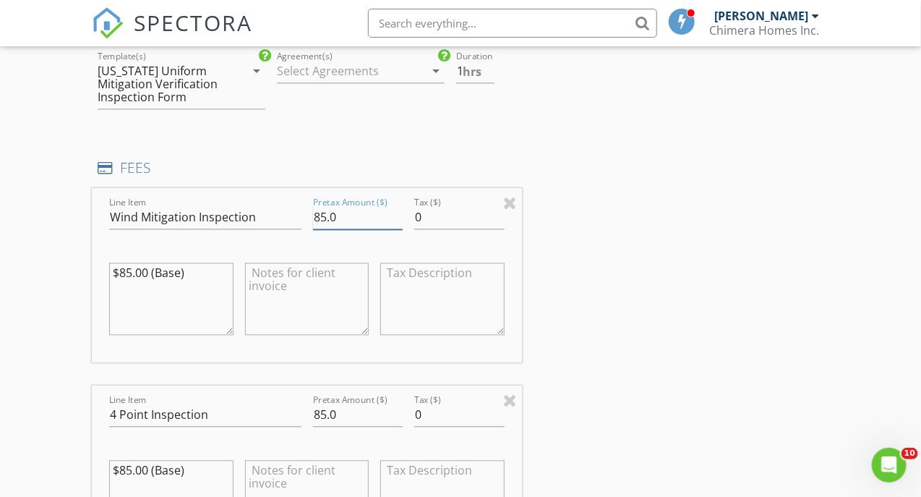
drag, startPoint x: 338, startPoint y: 231, endPoint x: 312, endPoint y: 234, distance: 26.1
click at [313, 229] on input "85.0" at bounding box center [358, 217] width 90 height 24
type input "75.0"
drag, startPoint x: 338, startPoint y: 425, endPoint x: 315, endPoint y: 427, distance: 23.2
click at [315, 427] on input "85.0" at bounding box center [358, 415] width 90 height 24
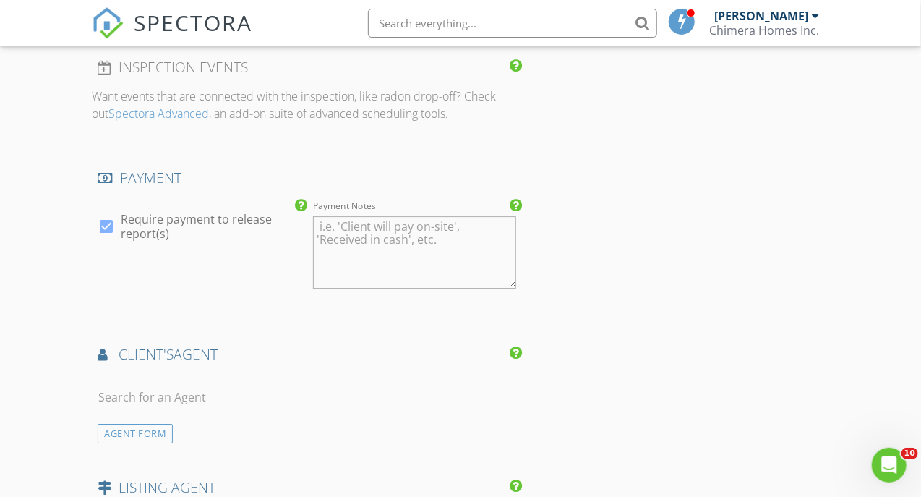
scroll to position [1880, 0]
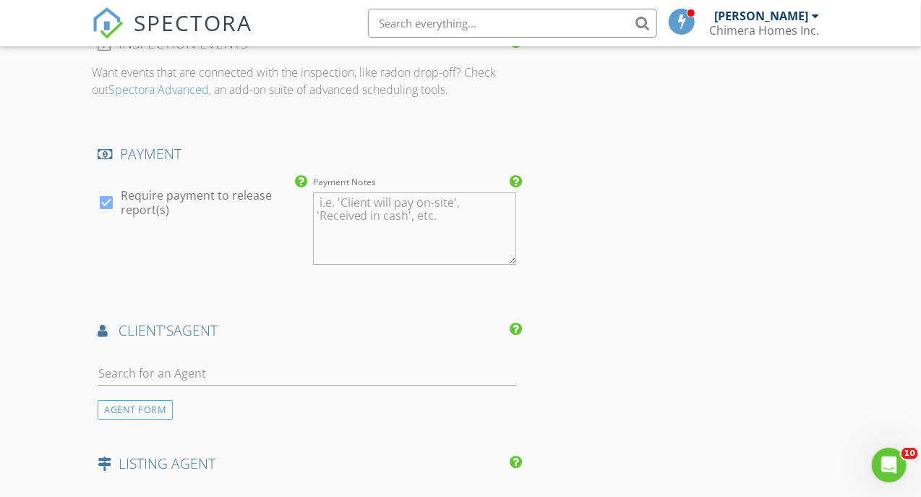
type input "75.0"
click at [191, 383] on input "text" at bounding box center [307, 374] width 419 height 24
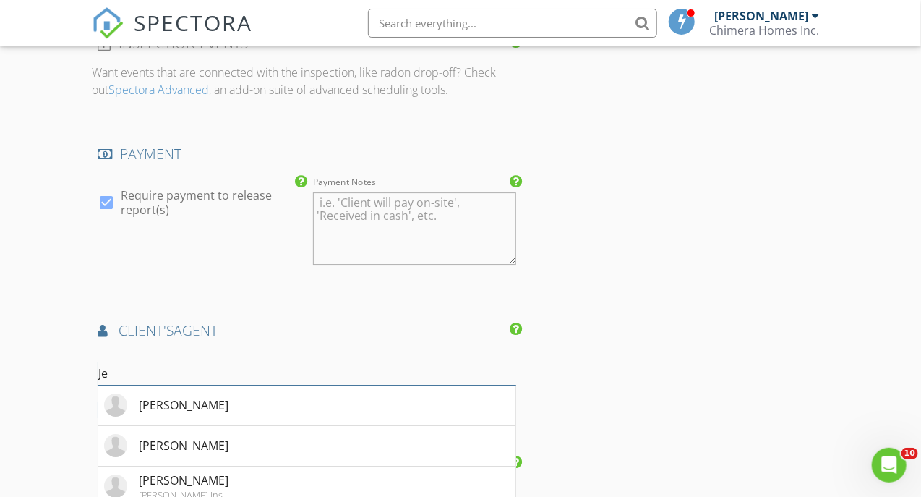
type input "J"
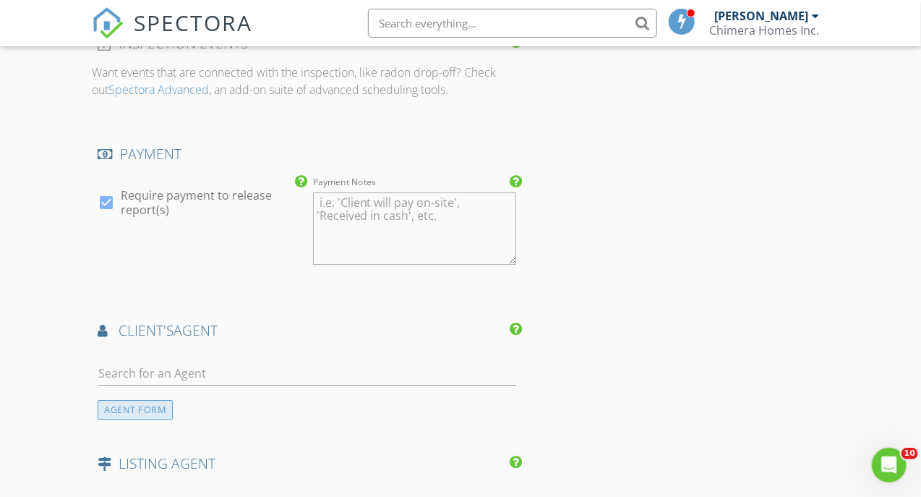
click at [152, 419] on div "AGENT FORM" at bounding box center [135, 410] width 75 height 20
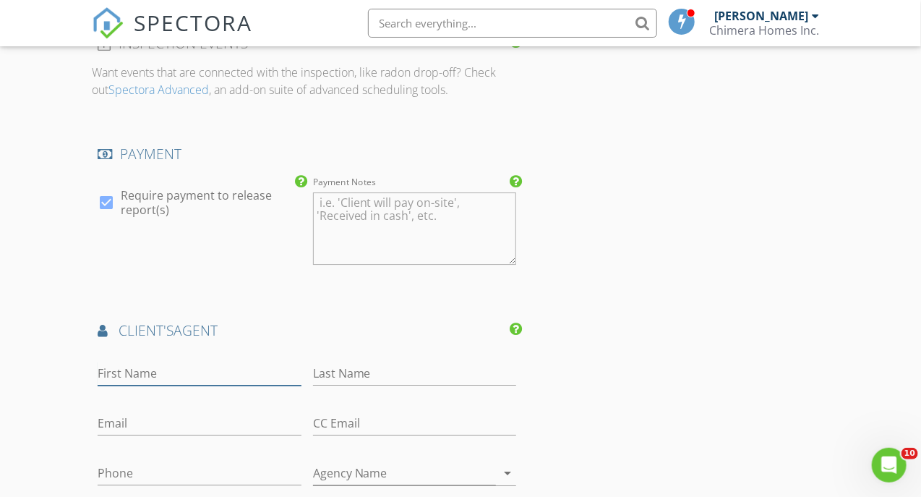
click at [162, 383] on input "First Name" at bounding box center [199, 374] width 203 height 24
type input "Jeff"
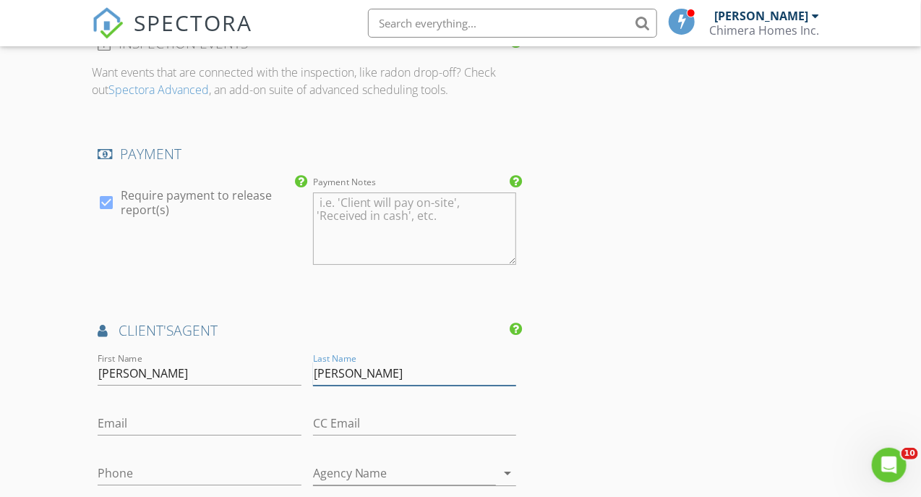
type input "Sumner"
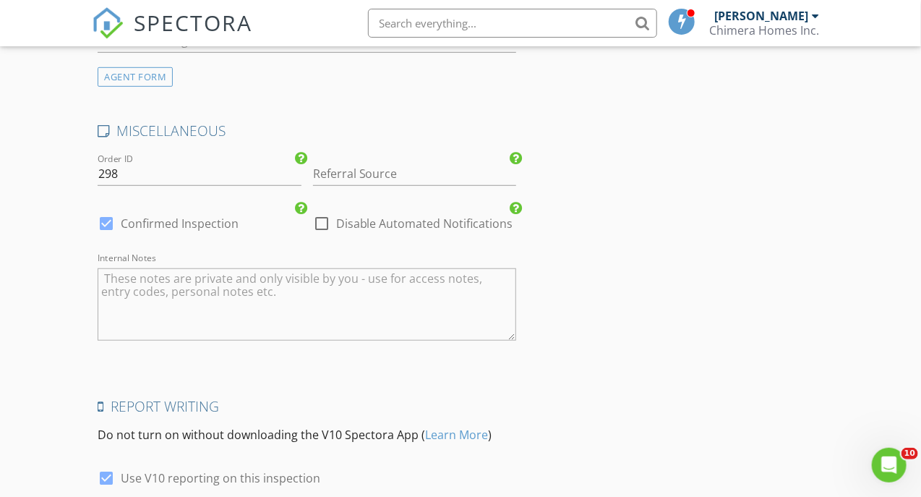
scroll to position [2676, 0]
type input "jeff.sumner@ffbic.com"
click at [226, 302] on textarea "Internal Notes" at bounding box center [307, 301] width 419 height 72
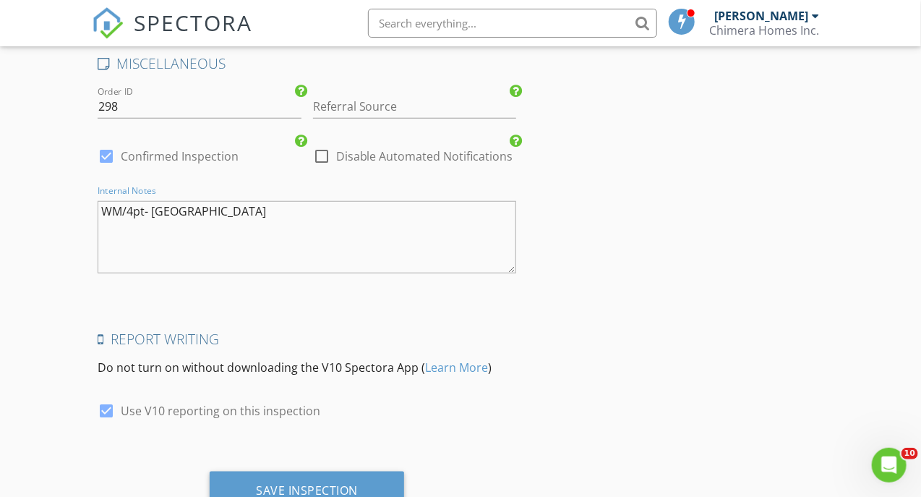
scroll to position [2807, 0]
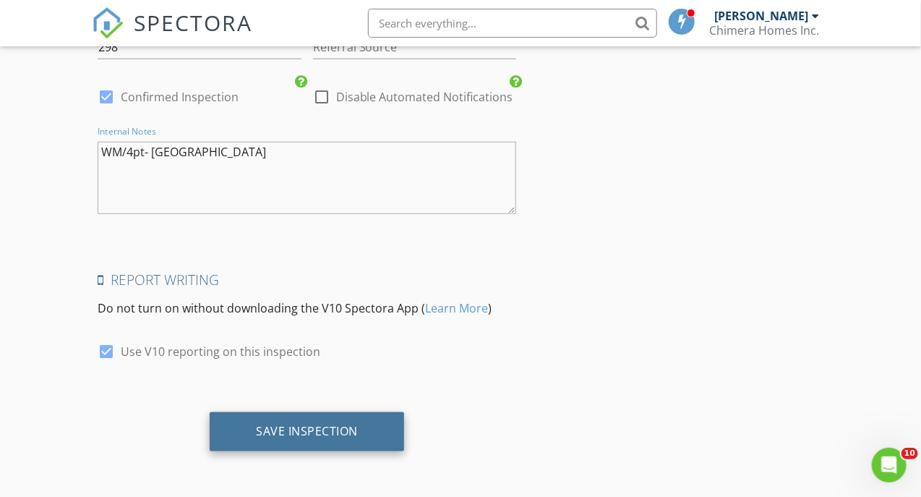
type textarea "WM/4pt- Babson park"
click at [341, 416] on div "Save Inspection" at bounding box center [307, 431] width 195 height 39
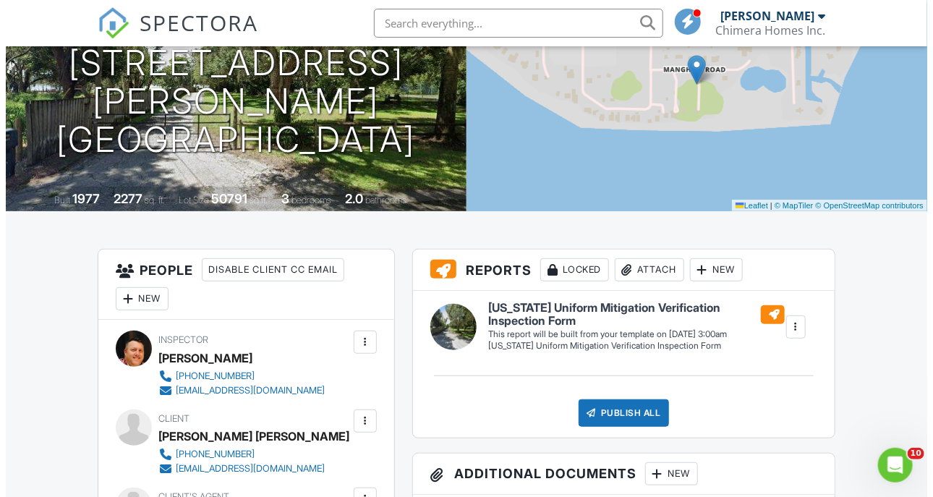
scroll to position [217, 0]
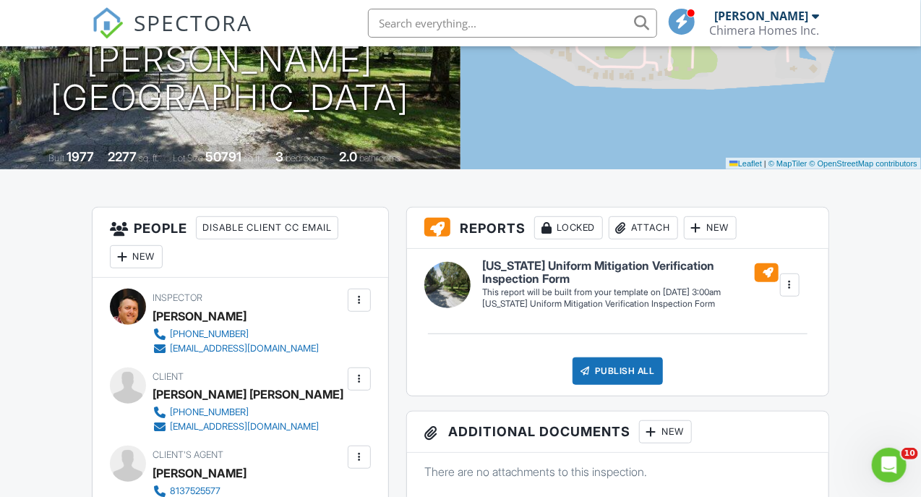
click at [704, 235] on div at bounding box center [696, 228] width 14 height 14
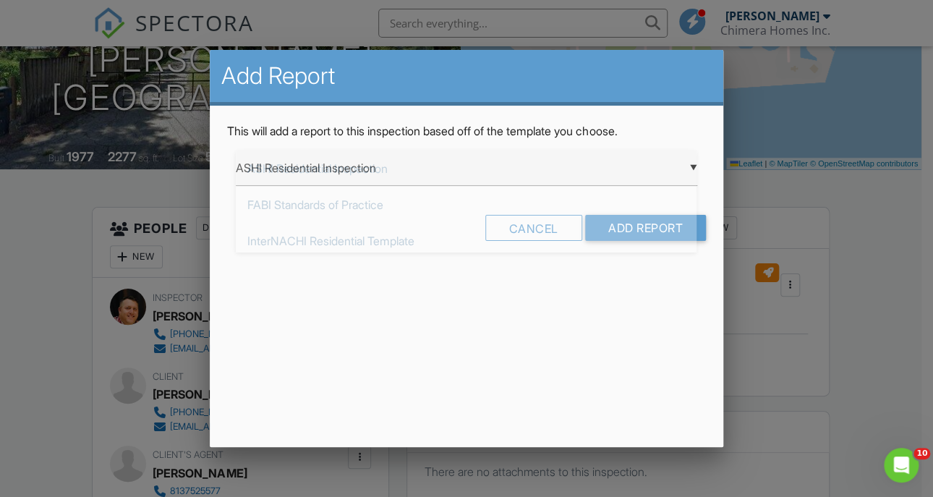
click at [409, 176] on div "▼ ASHI Residential Inspection ASHI Residential Inspection FABI Standards of Pra…" at bounding box center [466, 167] width 461 height 35
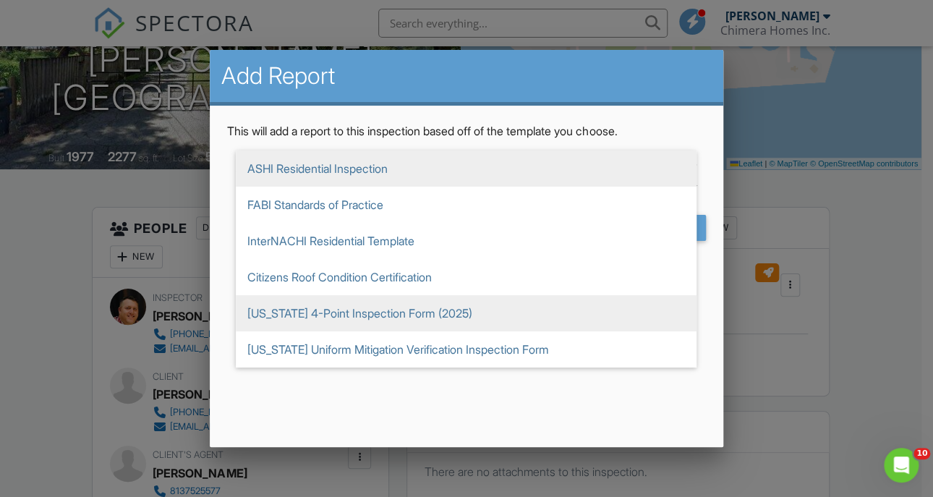
click at [349, 304] on span "[US_STATE] 4-Point Inspection Form (2025)" at bounding box center [466, 313] width 461 height 36
type input "[US_STATE] 4-Point Inspection Form (2025)"
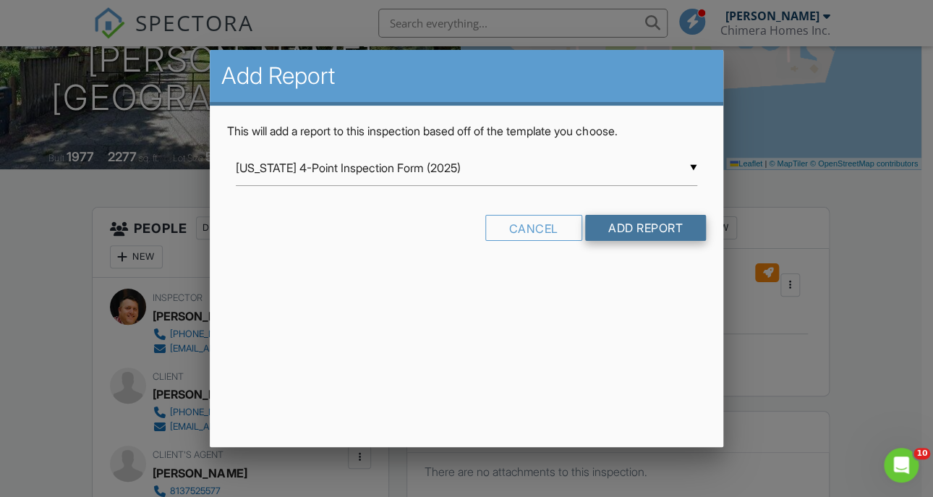
click at [607, 221] on input "Add Report" at bounding box center [645, 228] width 121 height 26
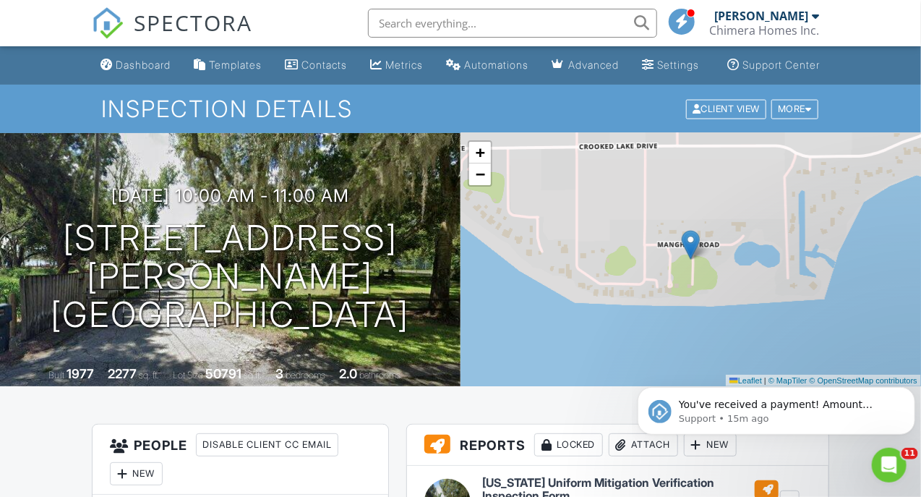
click at [758, 9] on div "[PERSON_NAME]" at bounding box center [762, 16] width 94 height 14
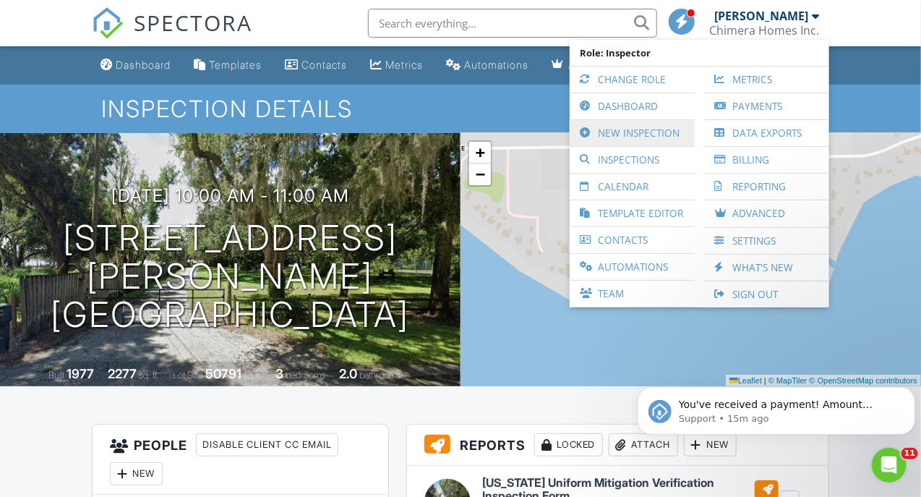
click at [645, 129] on link "New Inspection" at bounding box center [632, 133] width 111 height 26
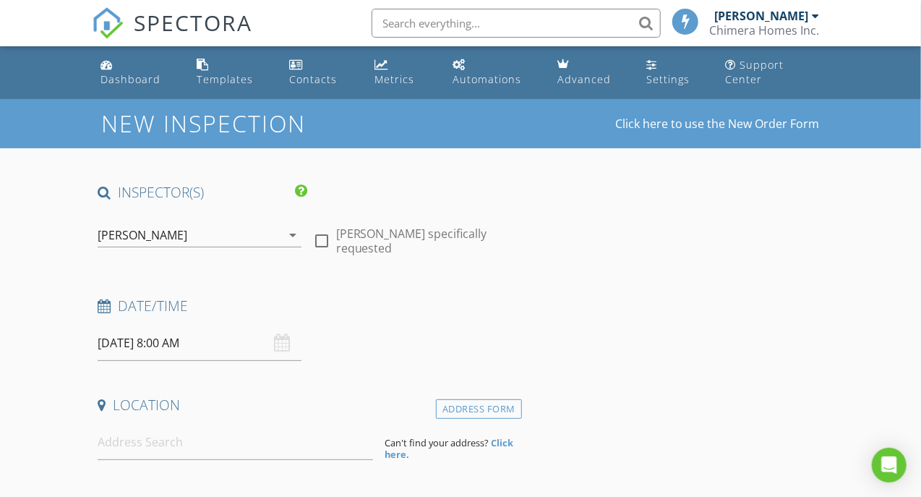
click at [194, 346] on input "[DATE] 8:00 AM" at bounding box center [199, 342] width 203 height 35
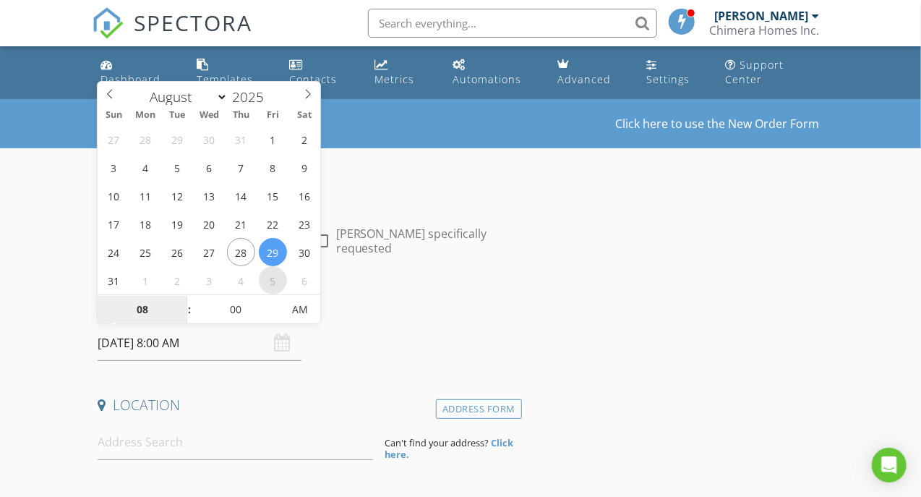
select select "8"
type input "[DATE] 8:00 AM"
type input "09"
type input "[DATE] 9:00 AM"
click at [182, 303] on span at bounding box center [182, 302] width 10 height 14
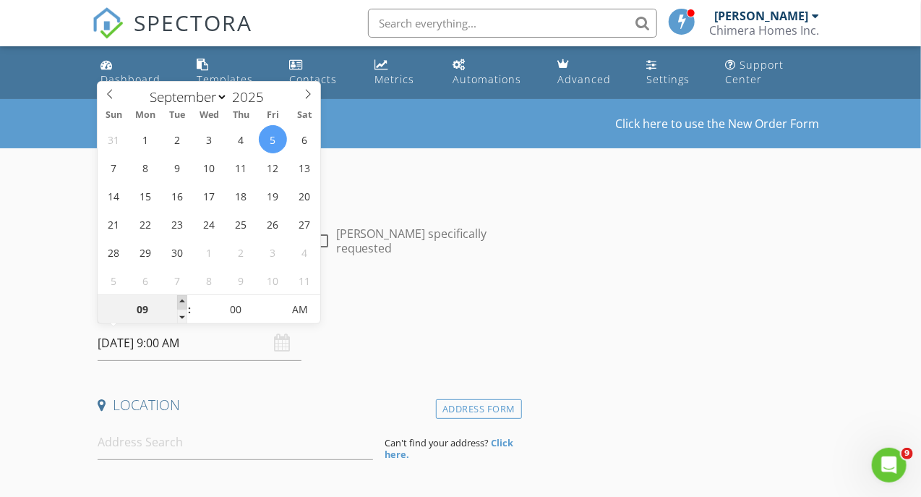
type input "10"
type input "[DATE] 10:00 AM"
click at [182, 303] on span at bounding box center [182, 302] width 10 height 14
click at [154, 438] on input at bounding box center [235, 442] width 275 height 35
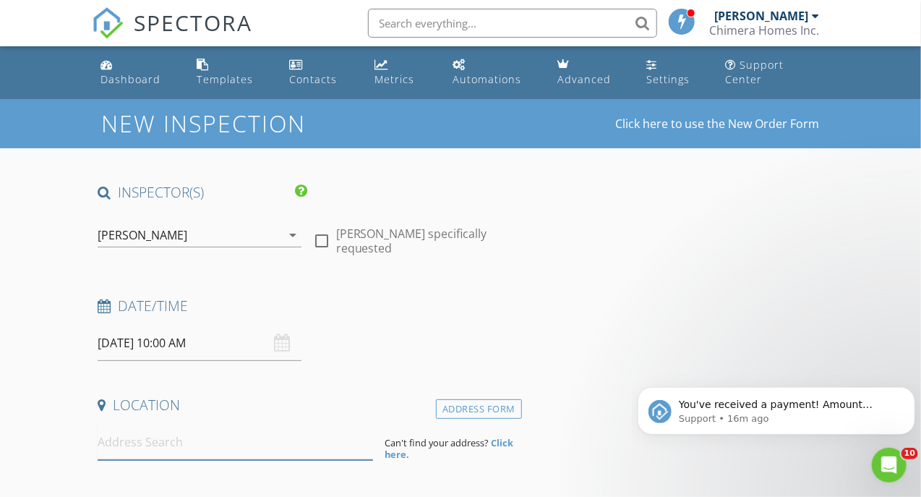
click at [114, 445] on input at bounding box center [235, 442] width 275 height 35
paste input "[STREET_ADDRESS]"
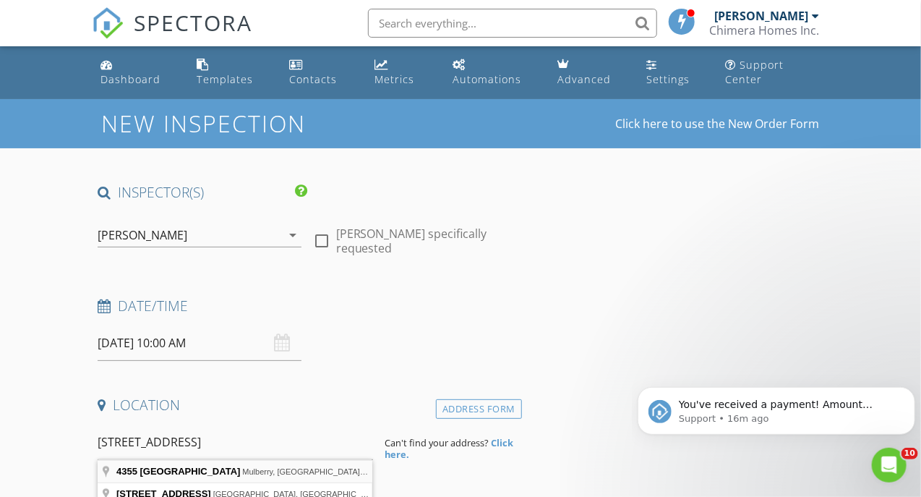
type input "[STREET_ADDRESS]"
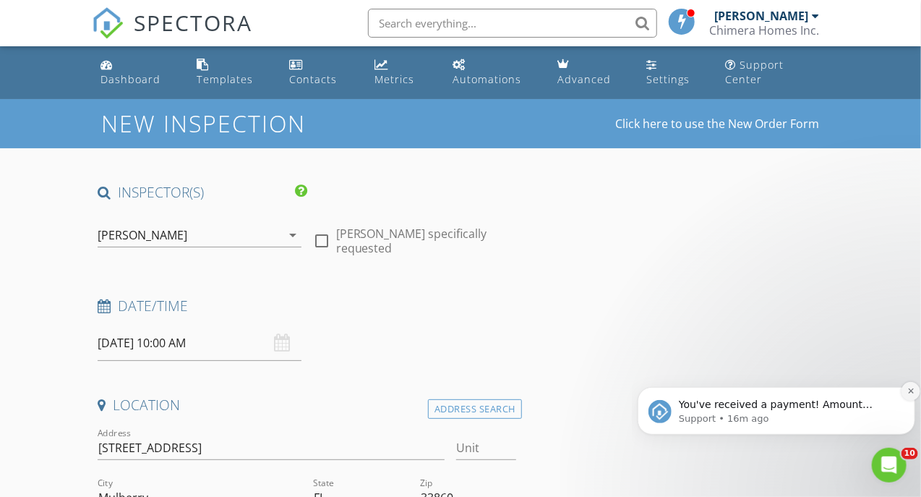
click at [903, 391] on button "Dismiss notification" at bounding box center [910, 390] width 19 height 19
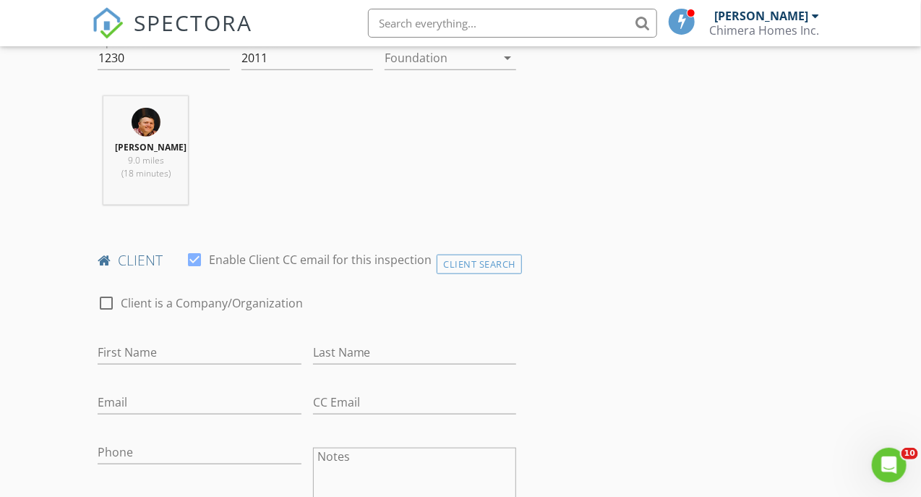
scroll to position [579, 0]
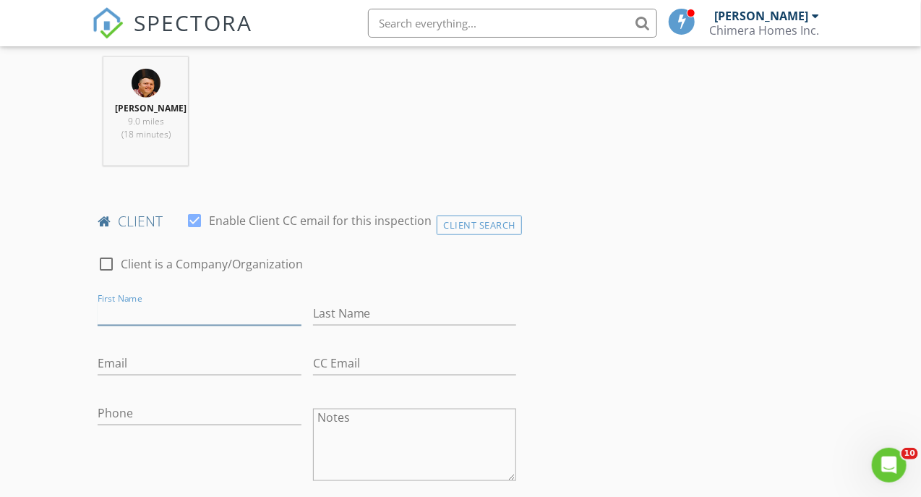
click at [169, 325] on input "First Name" at bounding box center [199, 314] width 203 height 24
type input "[PERSON_NAME]"
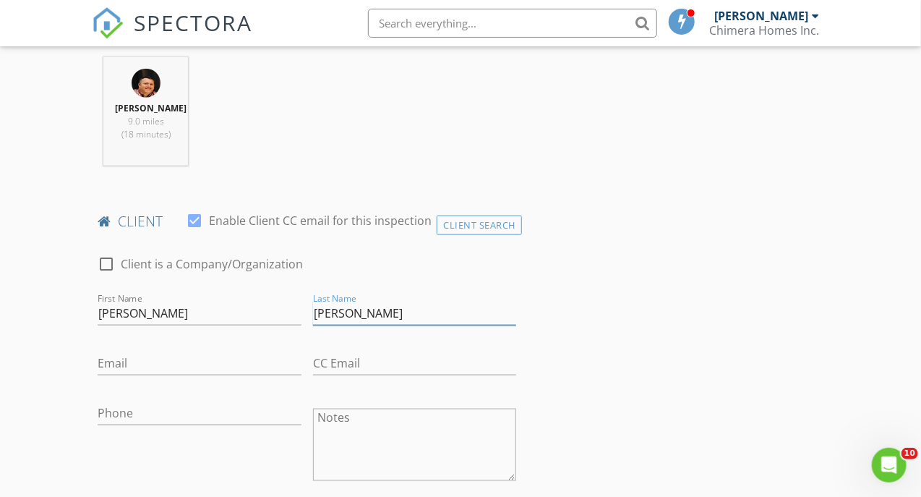
type input "[PERSON_NAME]"
click at [128, 364] on input "Email" at bounding box center [199, 363] width 203 height 24
click at [163, 373] on input "Email" at bounding box center [199, 363] width 203 height 24
paste input "[EMAIL_ADDRESS][DOMAIN_NAME]"
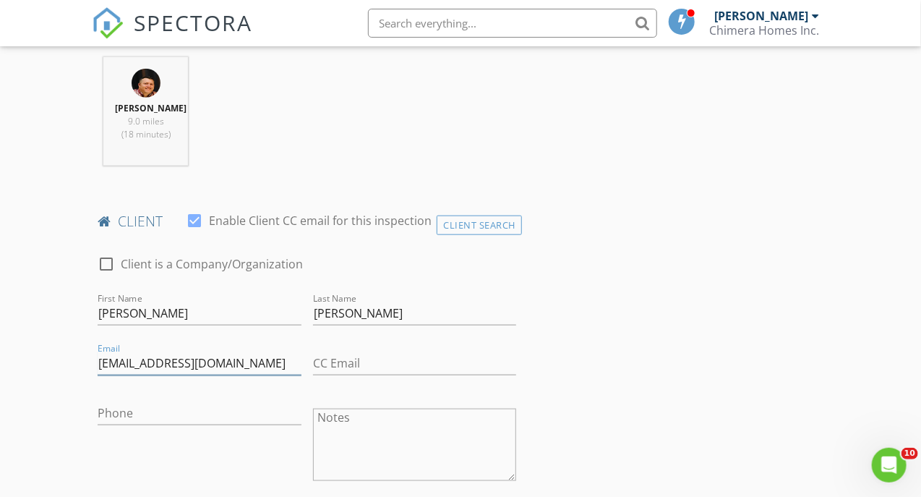
type input "[EMAIL_ADDRESS][DOMAIN_NAME]"
click at [153, 425] on input "Phone" at bounding box center [199, 413] width 203 height 24
paste input "[PHONE_NUMBER]"
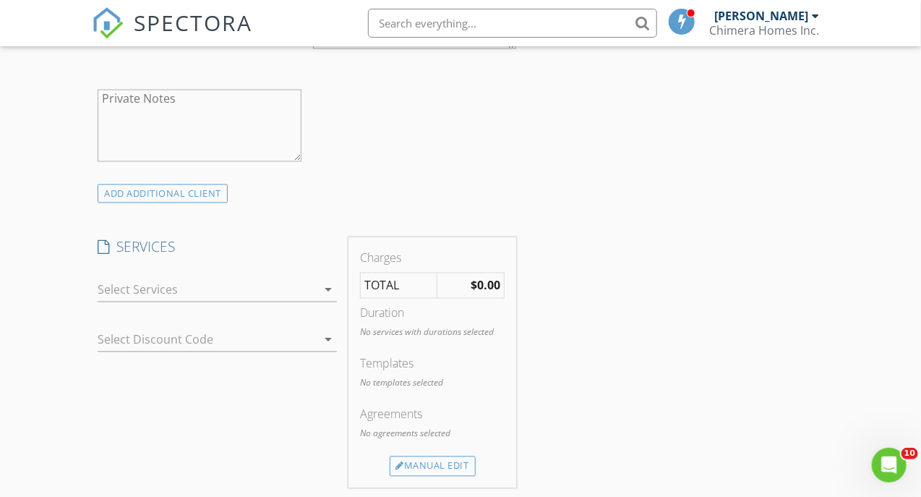
scroll to position [1012, 0]
type input "[PHONE_NUMBER]"
click at [178, 299] on div at bounding box center [207, 287] width 219 height 23
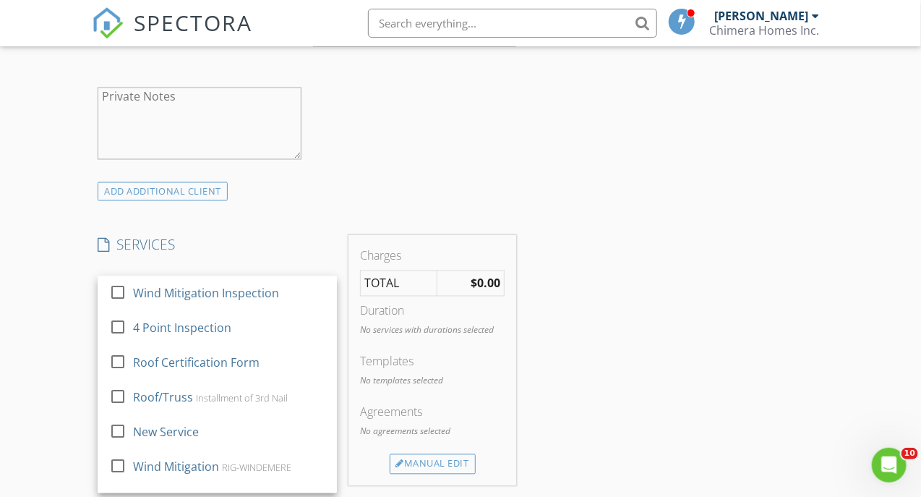
click at [178, 302] on div "Wind Mitigation Inspection" at bounding box center [206, 293] width 146 height 17
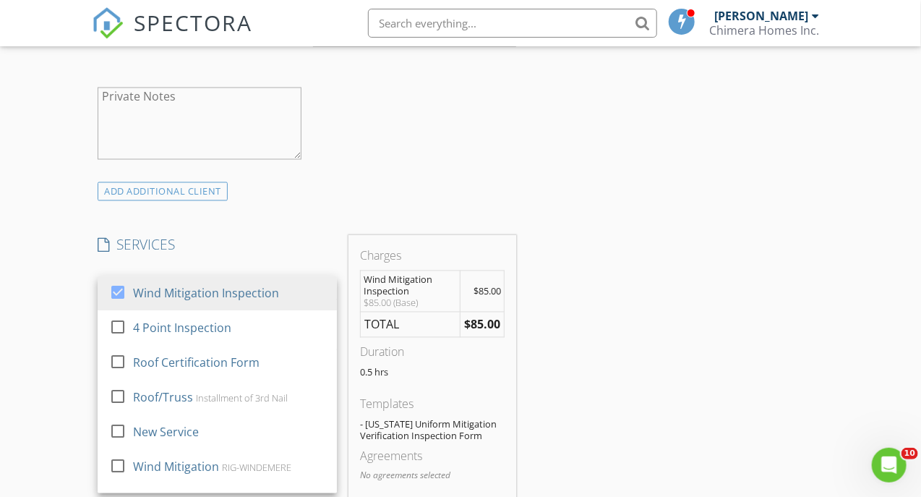
click at [264, 255] on h4 "SERVICES" at bounding box center [217, 245] width 239 height 19
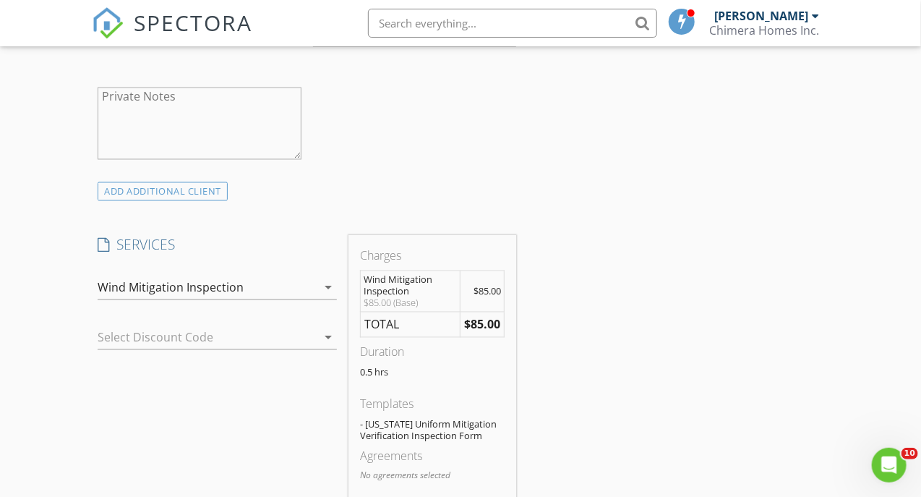
click at [179, 346] on div at bounding box center [197, 337] width 199 height 23
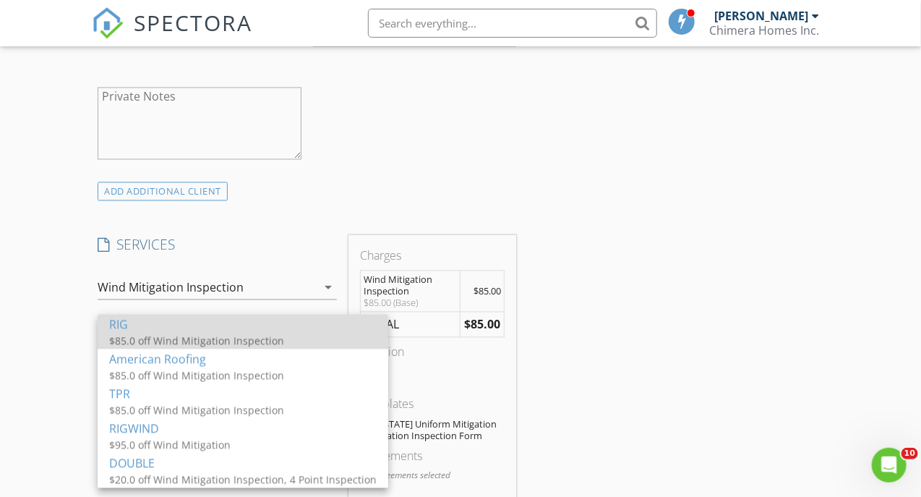
click at [182, 332] on div "RIG" at bounding box center [243, 324] width 268 height 17
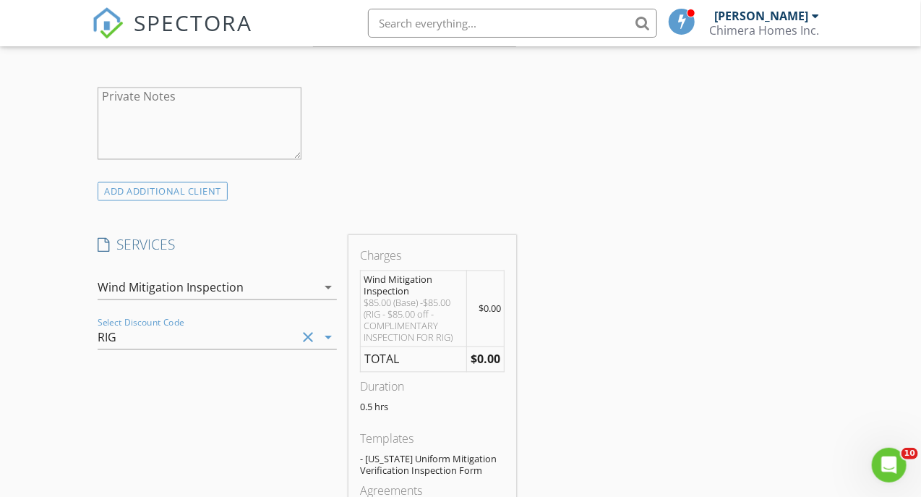
click at [233, 255] on h4 "SERVICES" at bounding box center [217, 245] width 239 height 19
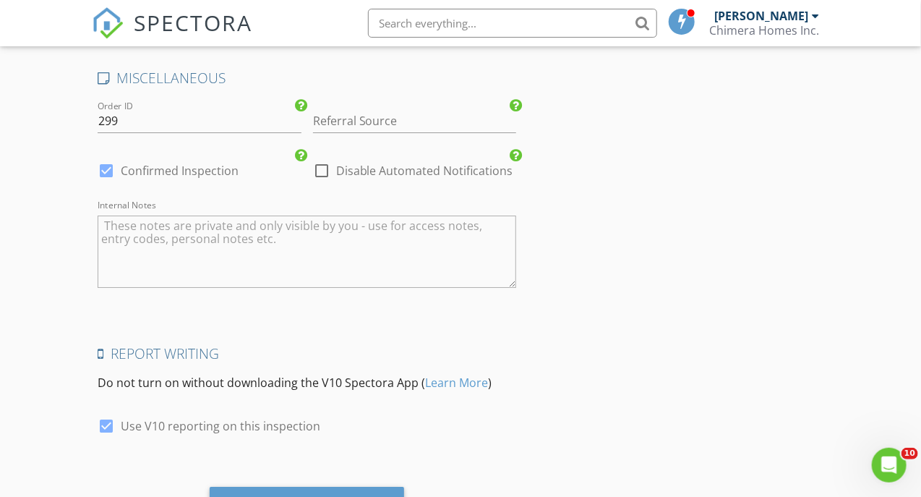
scroll to position [2097, 0]
click at [229, 263] on textarea "Internal Notes" at bounding box center [307, 250] width 419 height 72
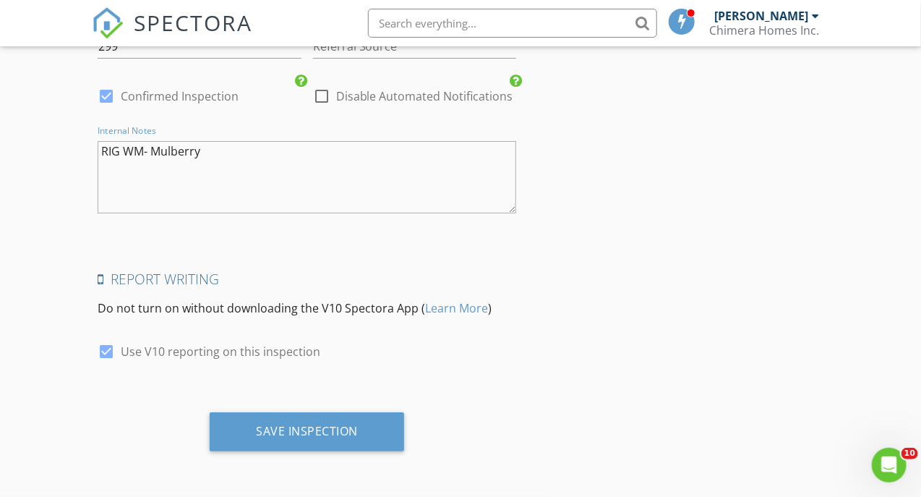
scroll to position [2178, 0]
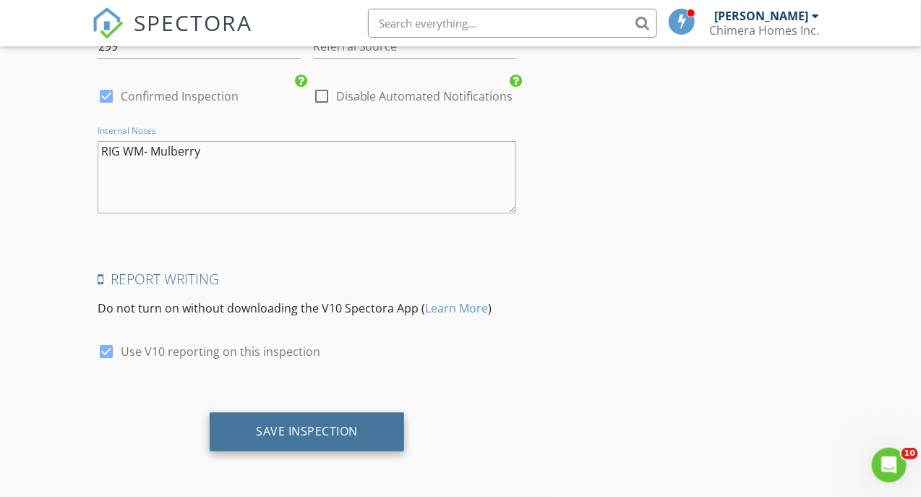
type textarea "RIG WM- Mulberry"
click at [278, 426] on div "Save Inspection" at bounding box center [307, 431] width 102 height 14
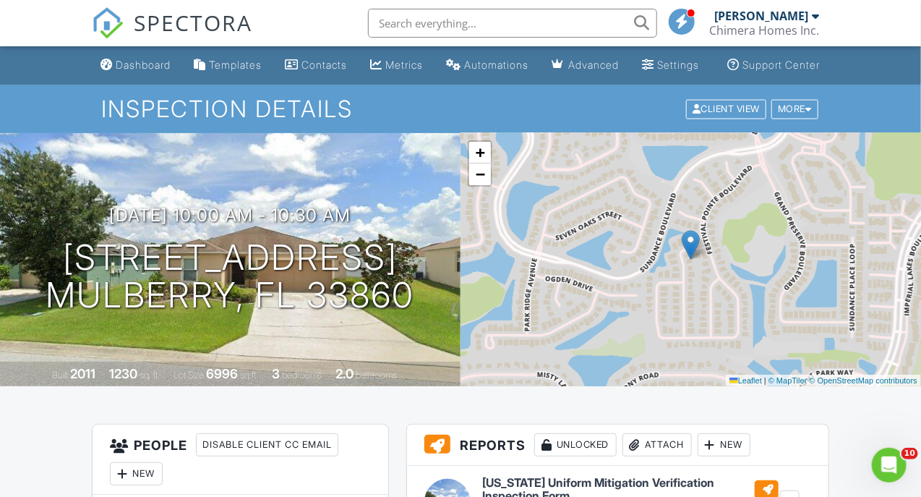
click at [767, 21] on div "[PERSON_NAME]" at bounding box center [762, 16] width 94 height 14
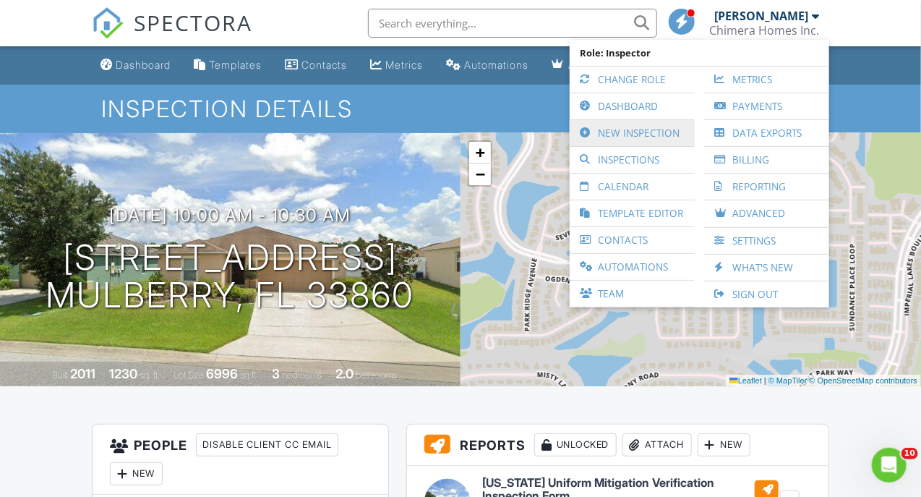
click at [630, 131] on link "New Inspection" at bounding box center [632, 133] width 111 height 26
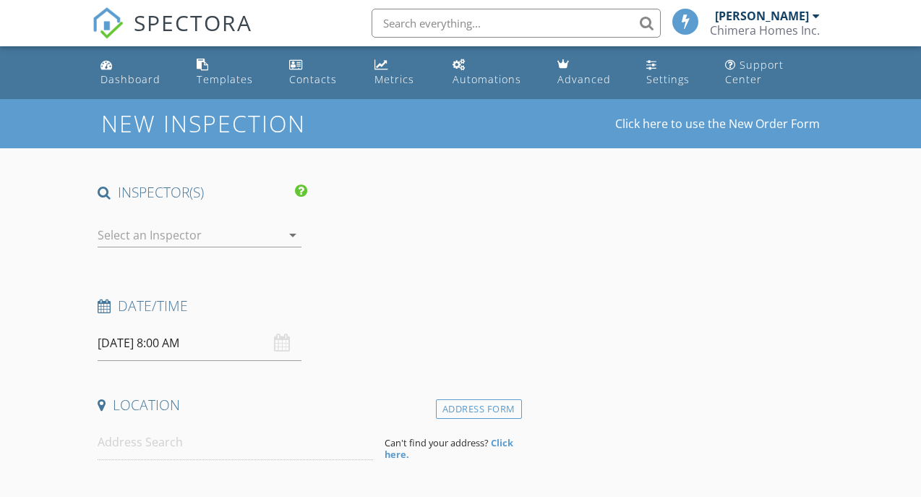
select select "7"
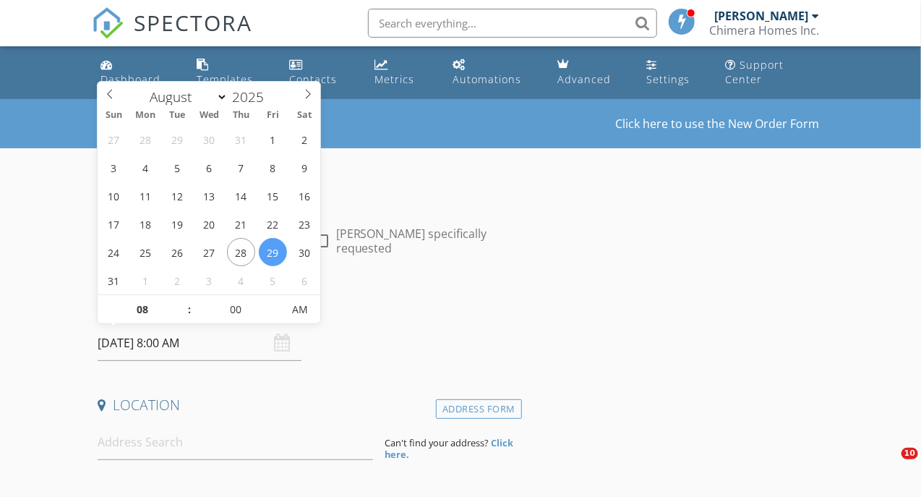
click at [137, 352] on input "[DATE] 8:00 AM" at bounding box center [199, 342] width 203 height 35
type input "09/02/2025 8:00 AM"
select select "8"
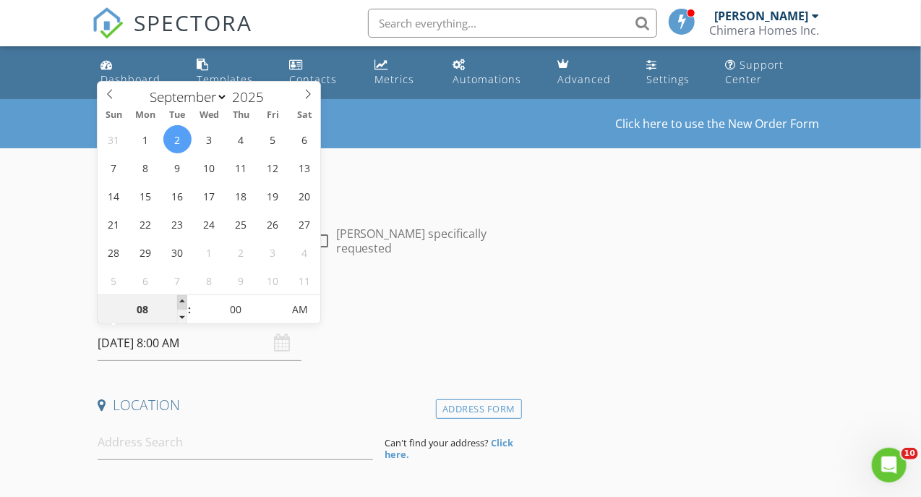
type input "[DATE] 9:00 AM"
type input "09"
click at [184, 302] on span at bounding box center [182, 302] width 10 height 14
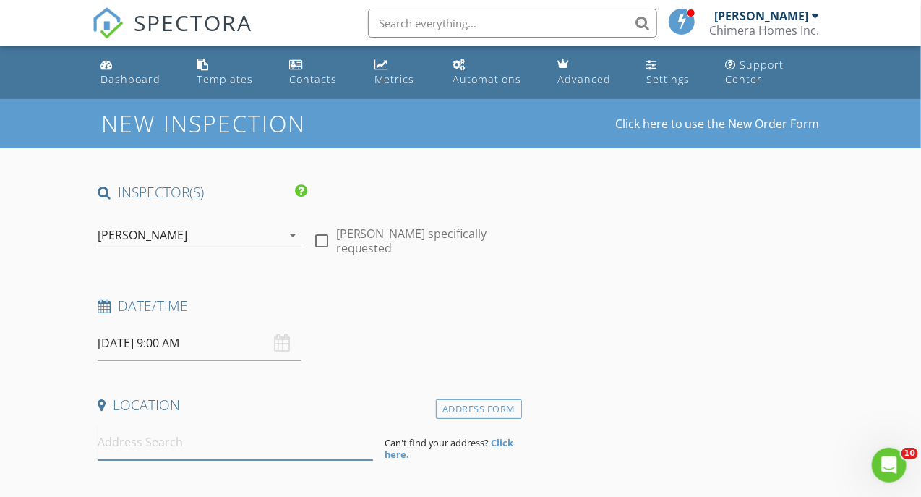
click at [174, 438] on input at bounding box center [235, 442] width 275 height 35
click at [145, 446] on input at bounding box center [235, 442] width 275 height 35
paste input "3028 Calliope Drive"
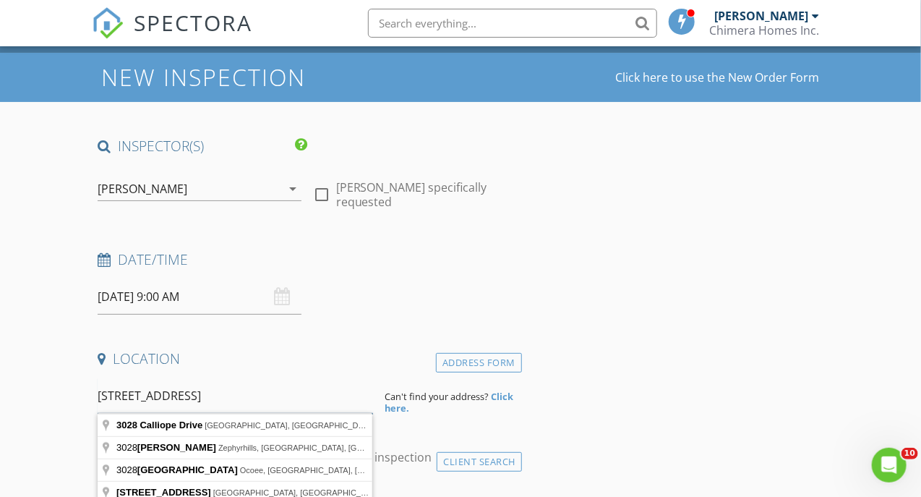
scroll to position [72, 0]
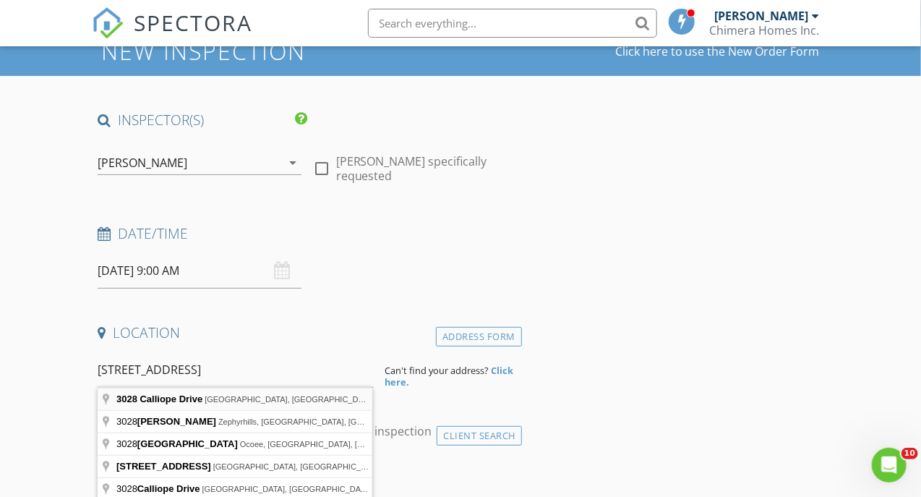
type input "3028 Calliope Drive, Avon Park, FL, USA"
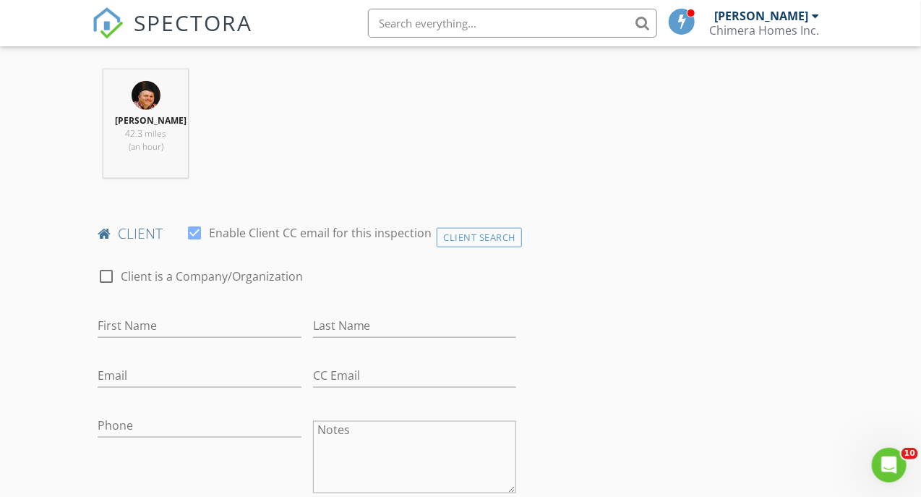
scroll to position [579, 0]
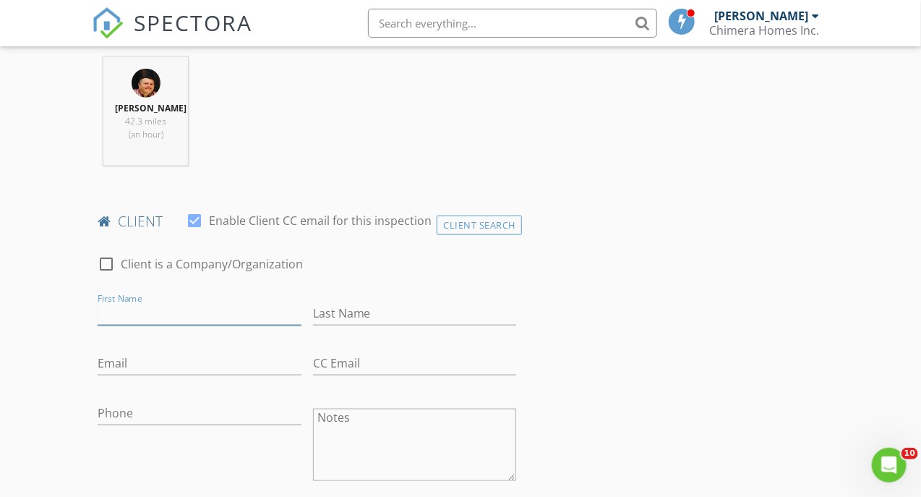
click at [199, 325] on input "First Name" at bounding box center [199, 314] width 203 height 24
type input "Josh"
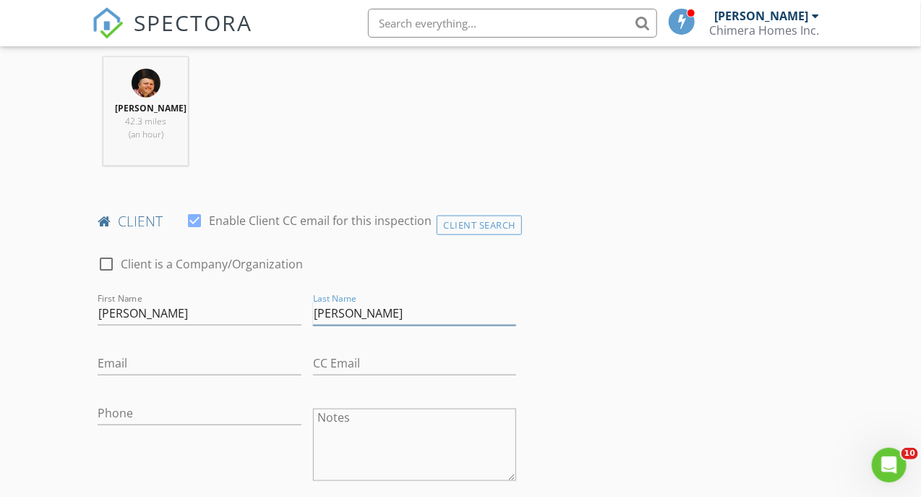
type input "Anderson"
click at [159, 375] on input "Email" at bounding box center [199, 363] width 203 height 24
paste input "bigjosha@gmail.com"
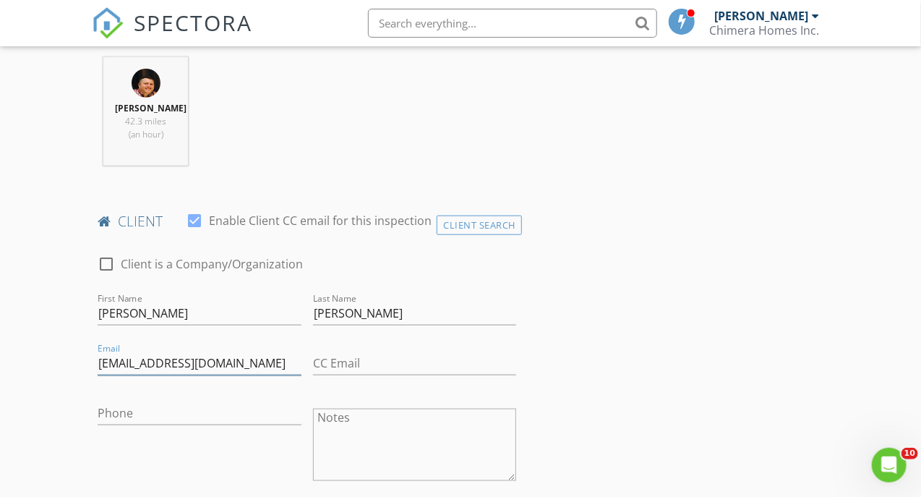
type input "bigjosha@gmail.com"
click at [161, 419] on input "Phone" at bounding box center [199, 413] width 203 height 24
click at [120, 422] on input "Phone" at bounding box center [199, 413] width 203 height 24
paste input "815-218-5419"
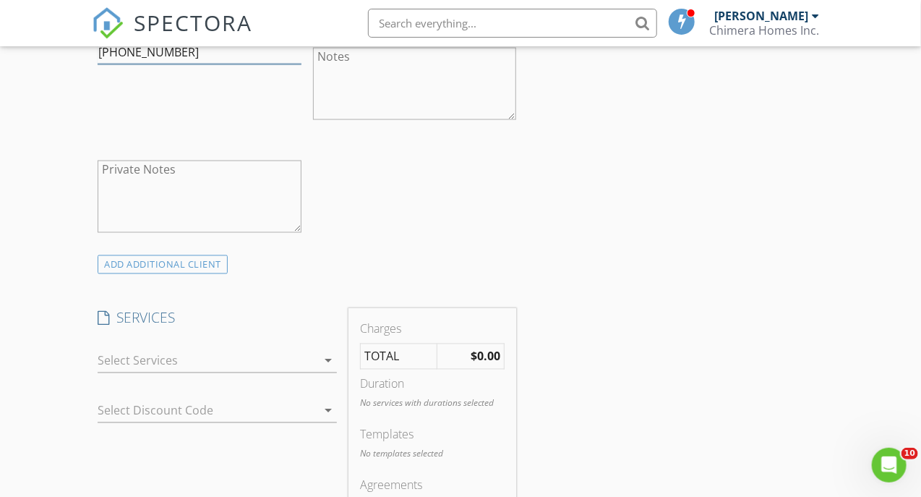
scroll to position [940, 0]
type input "815-218-5419"
click at [148, 370] on div at bounding box center [207, 360] width 219 height 23
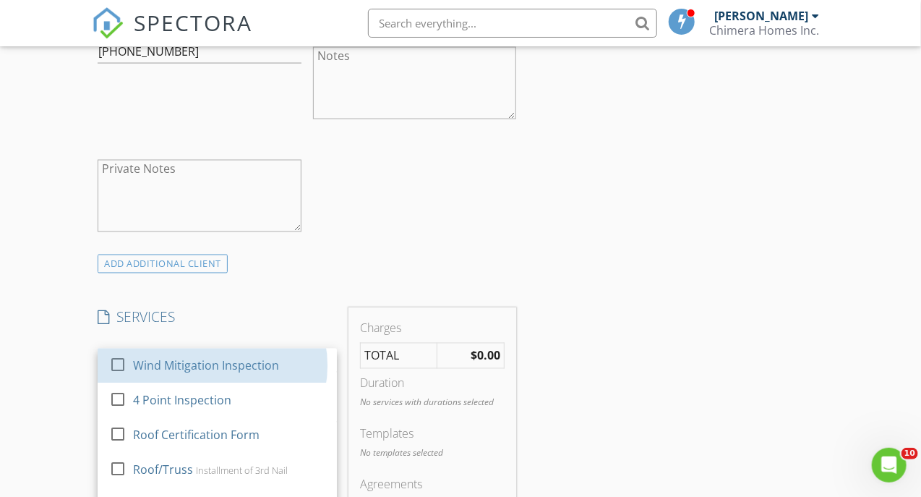
click at [148, 370] on div "Wind Mitigation Inspection" at bounding box center [206, 365] width 146 height 17
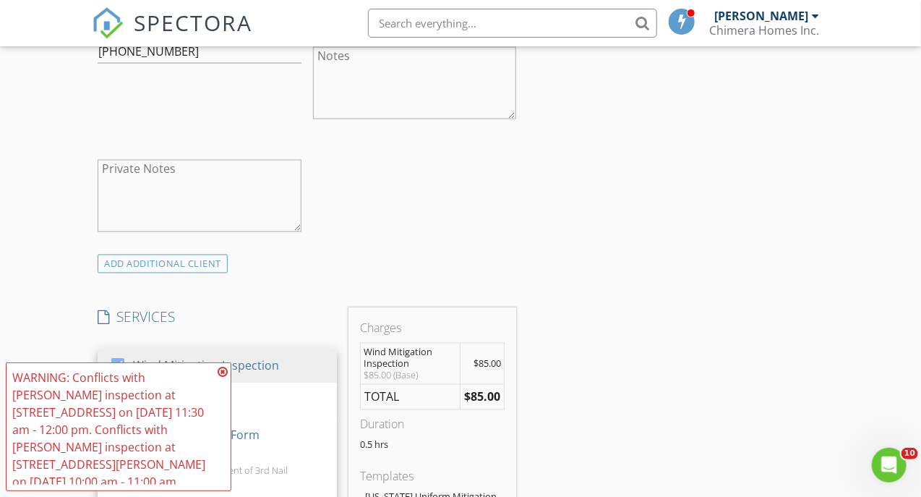
click at [234, 325] on h4 "SERVICES" at bounding box center [217, 317] width 239 height 19
click at [223, 368] on icon at bounding box center [223, 372] width 10 height 12
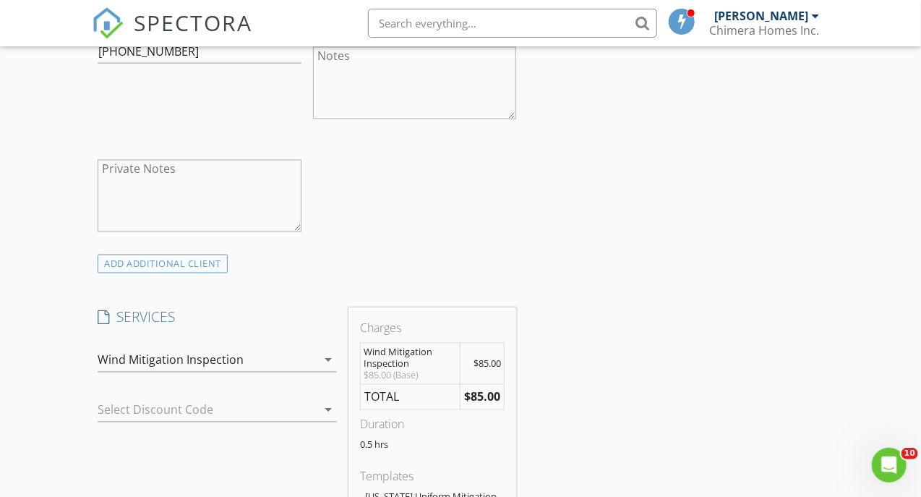
click at [211, 422] on div at bounding box center [197, 409] width 199 height 23
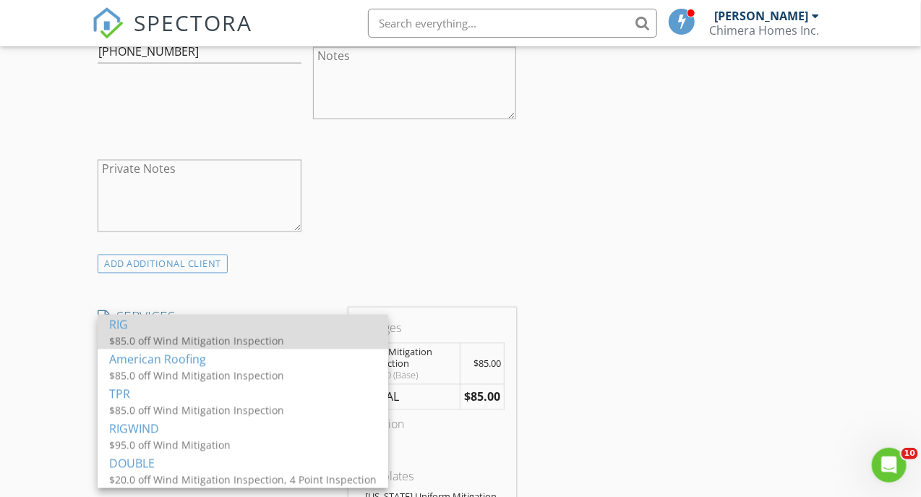
click at [208, 343] on div "$85.0 off Wind Mitigation Inspection" at bounding box center [243, 340] width 268 height 15
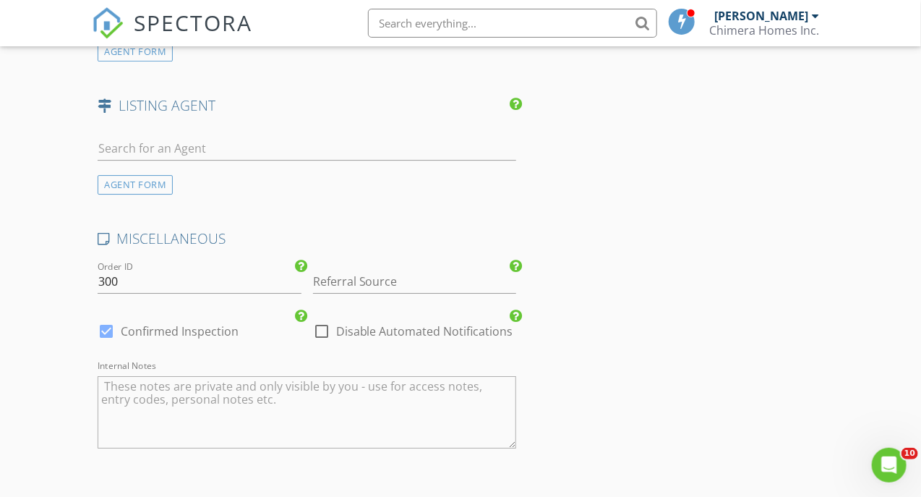
scroll to position [1953, 0]
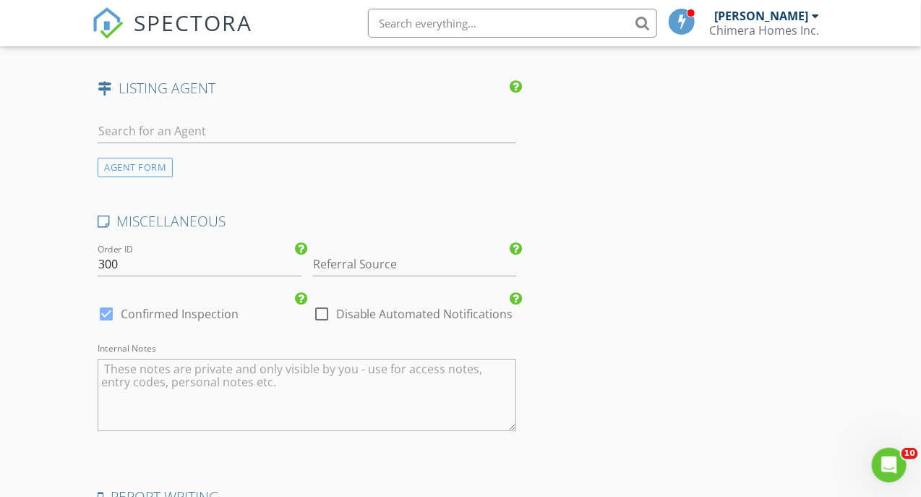
click at [194, 394] on textarea "Internal Notes" at bounding box center [307, 395] width 419 height 72
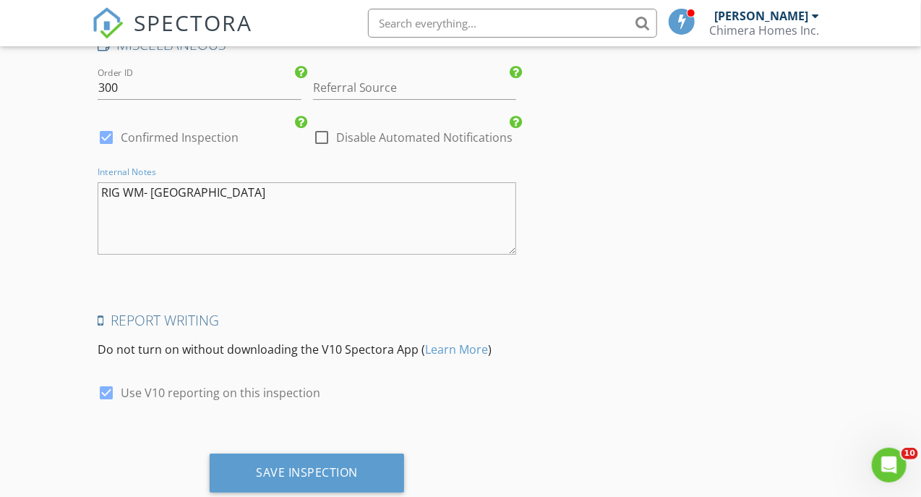
scroll to position [2170, 0]
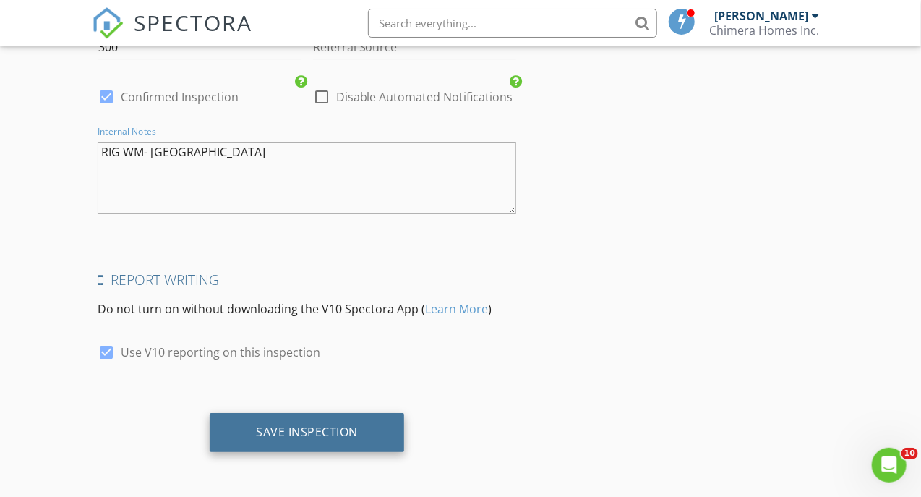
type textarea "RIG WM- Avon park"
click at [317, 439] on div "Save Inspection" at bounding box center [307, 432] width 102 height 14
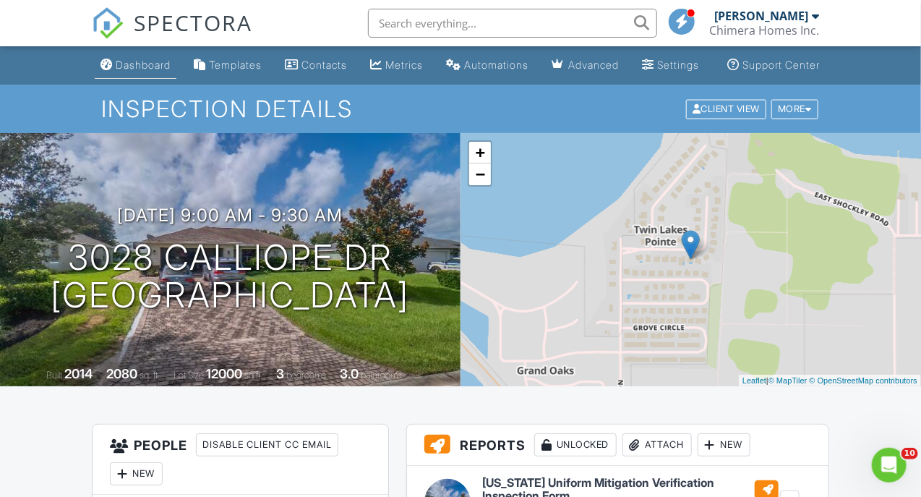
click at [124, 71] on div "Dashboard" at bounding box center [143, 65] width 55 height 12
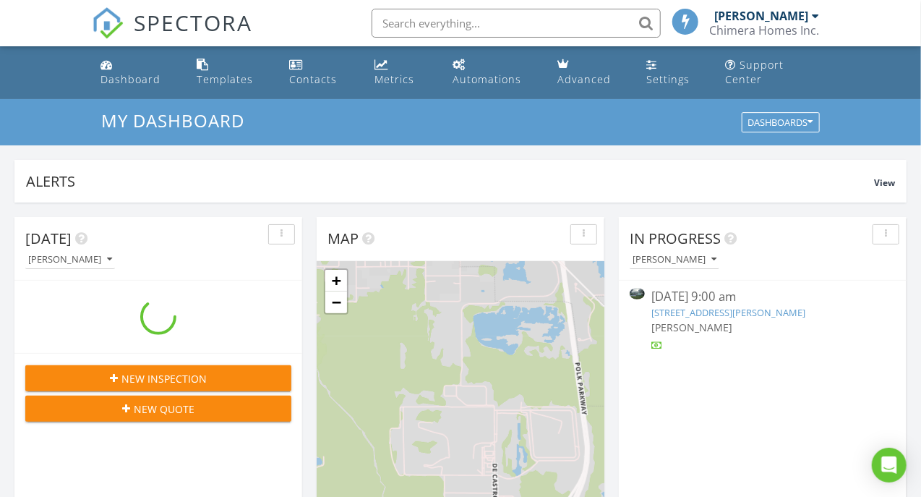
scroll to position [1339, 944]
